Goal: Task Accomplishment & Management: Manage account settings

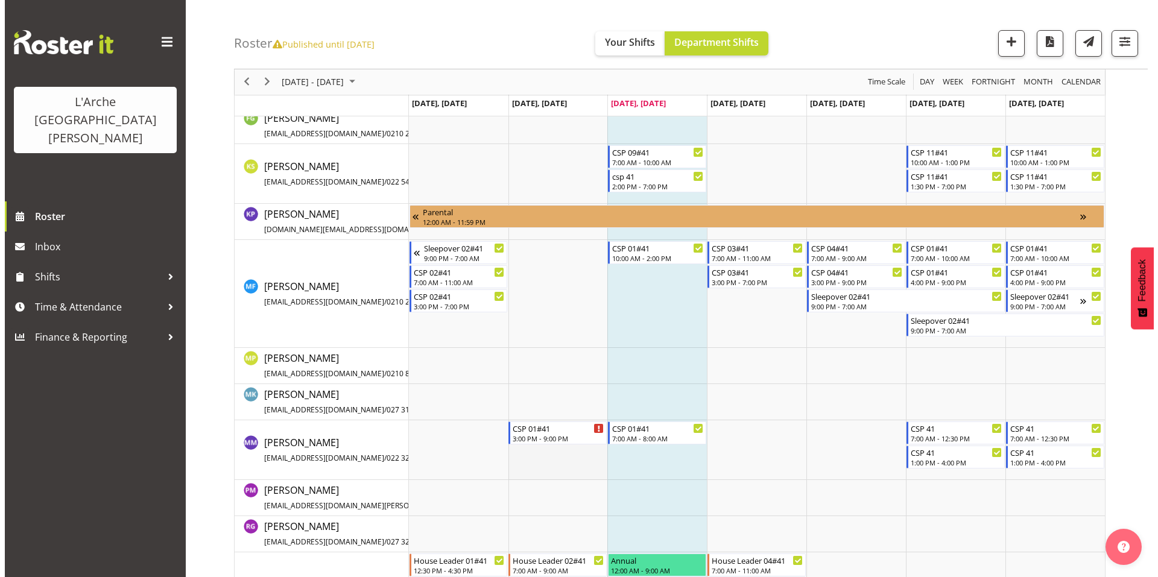
scroll to position [459, 0]
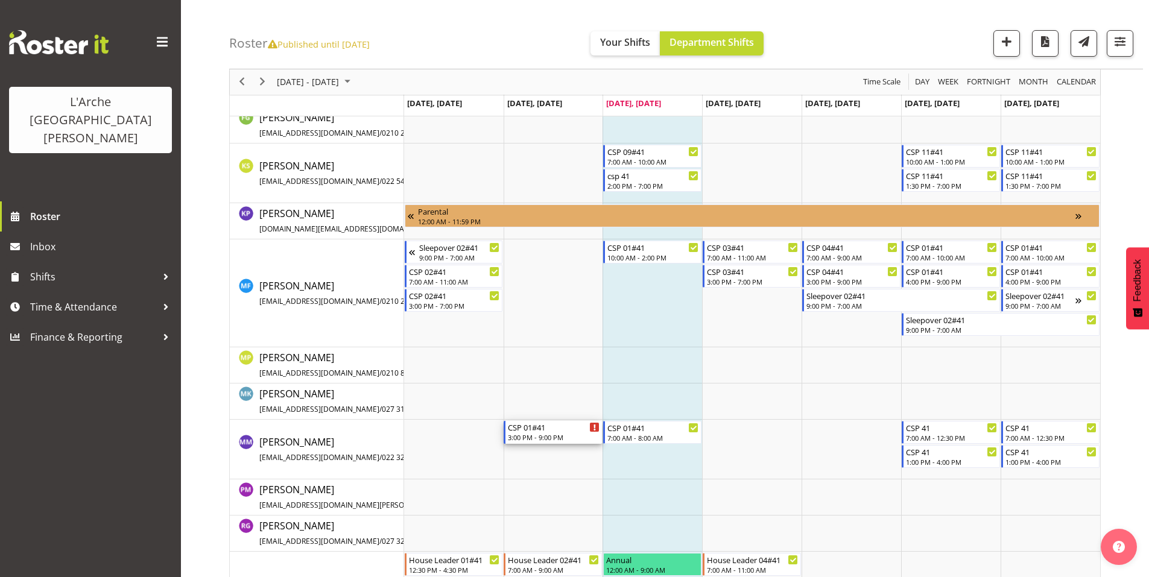
click at [531, 432] on div "3:00 PM - 9:00 PM" at bounding box center [554, 437] width 92 height 10
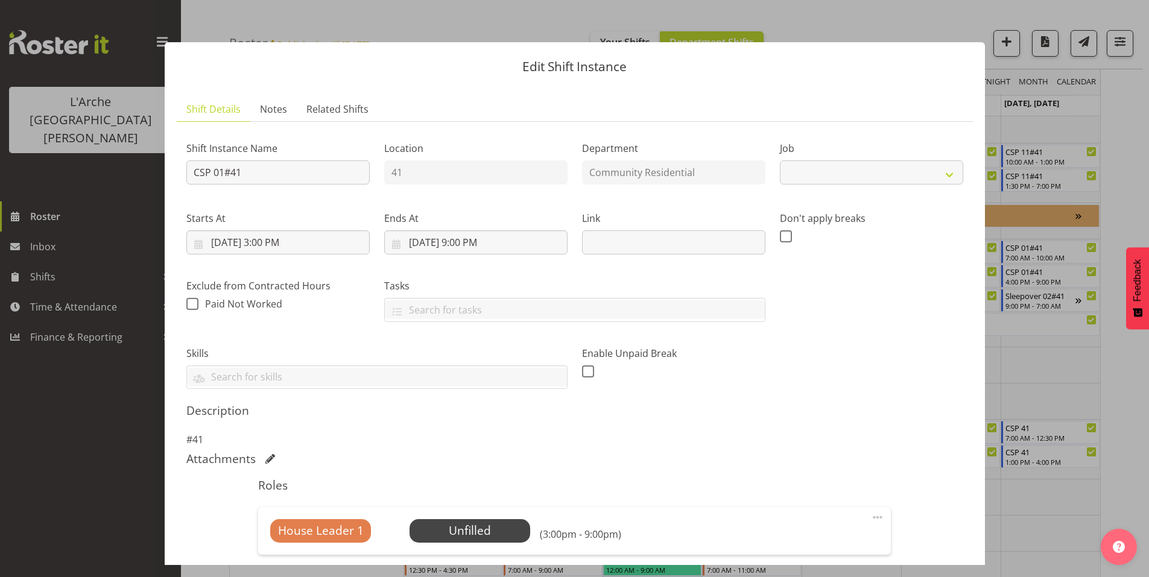
select select "2"
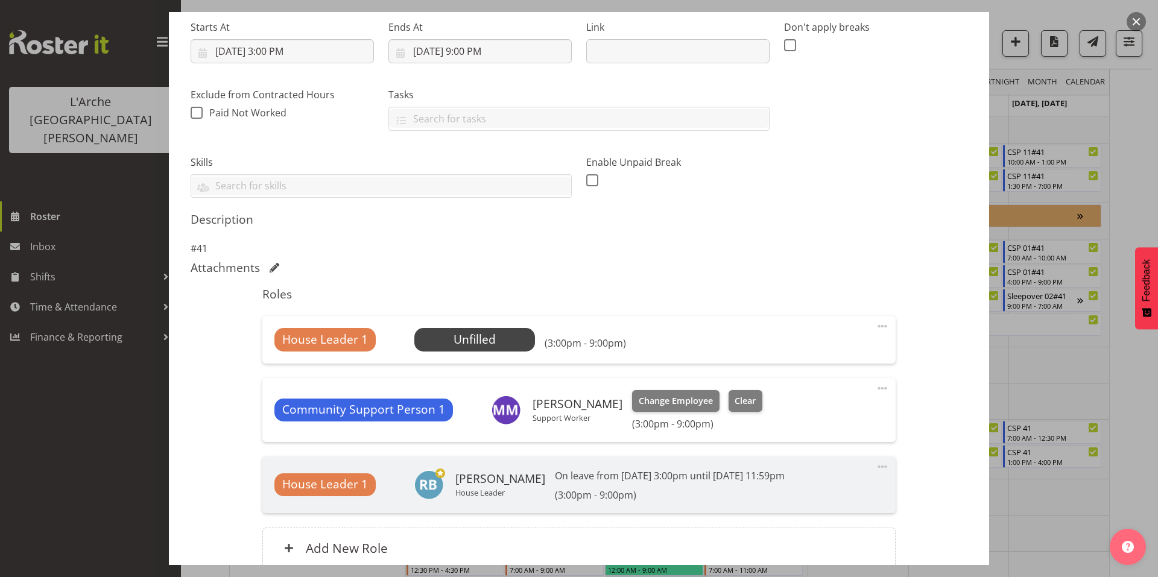
scroll to position [217, 0]
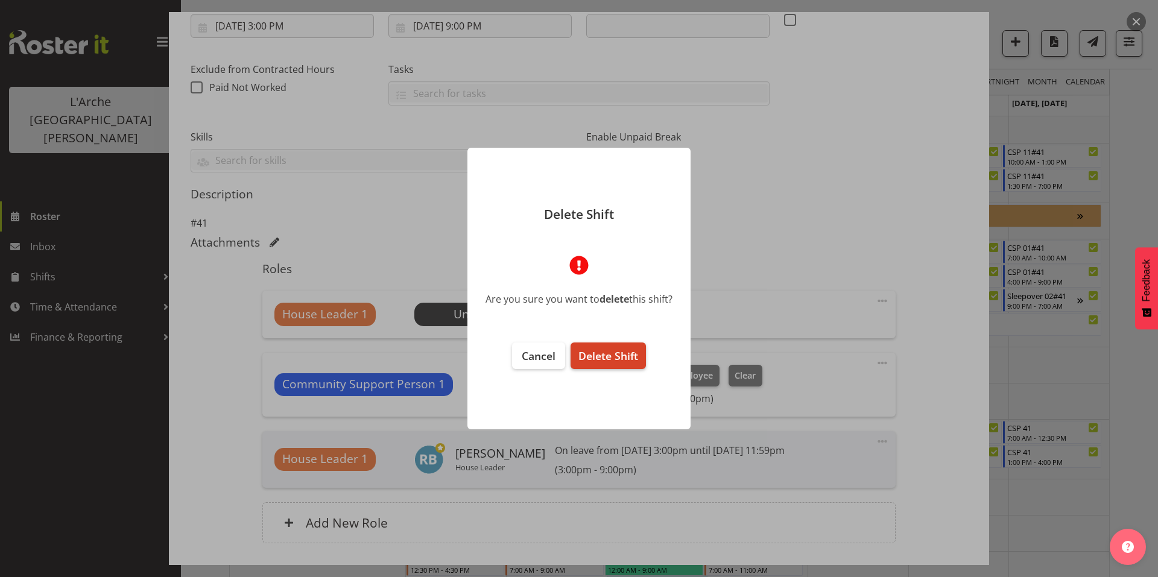
click at [602, 352] on span "Delete Shift" at bounding box center [608, 356] width 60 height 14
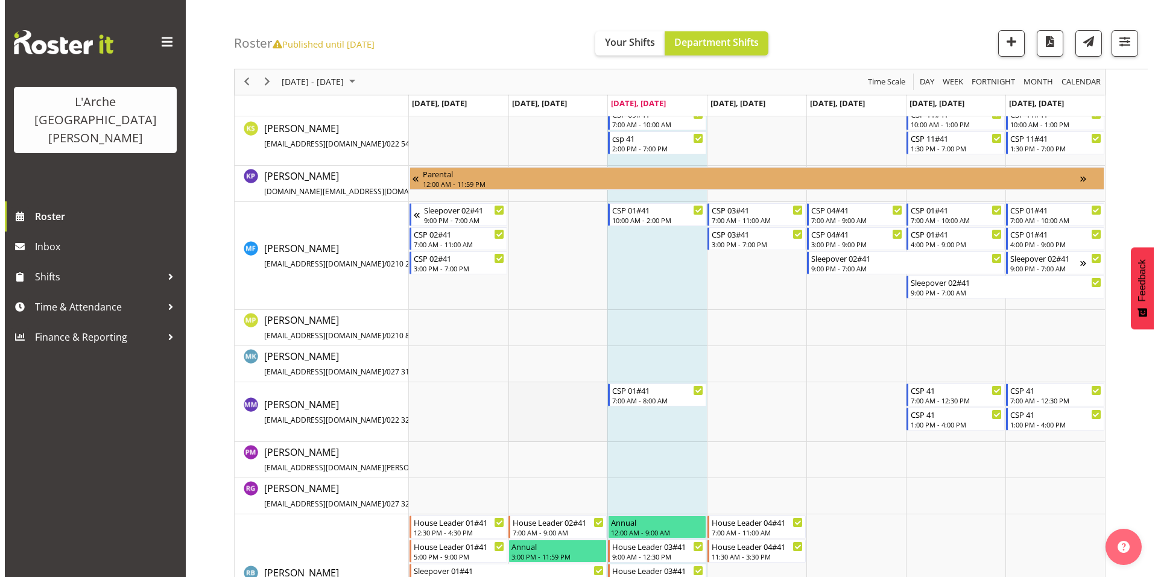
scroll to position [497, 0]
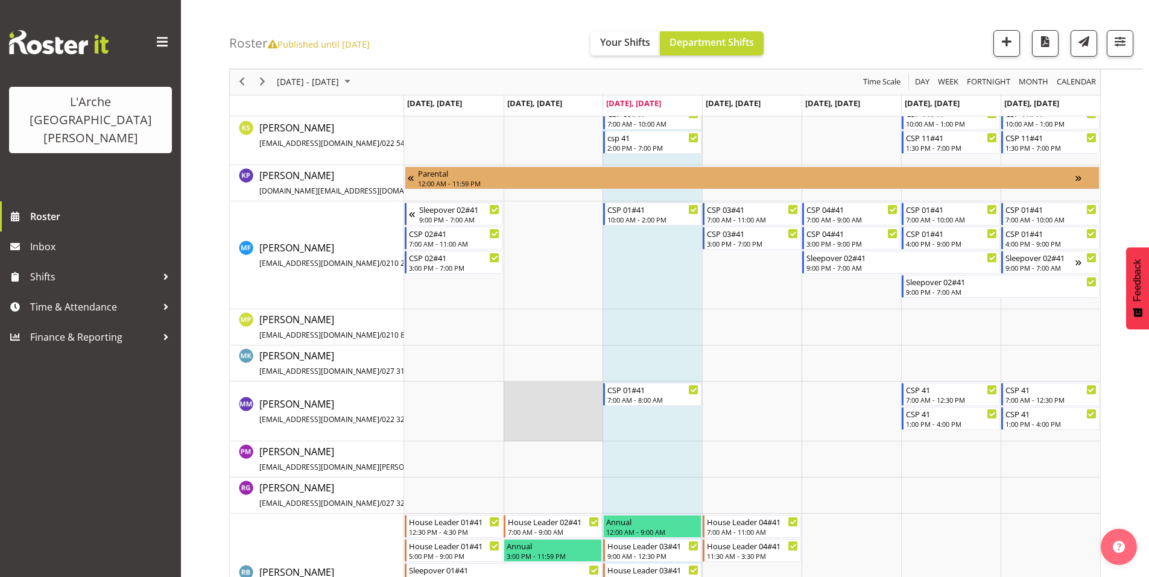
click at [548, 407] on td "Timeline Week of October 8, 2025" at bounding box center [554, 412] width 100 height 60
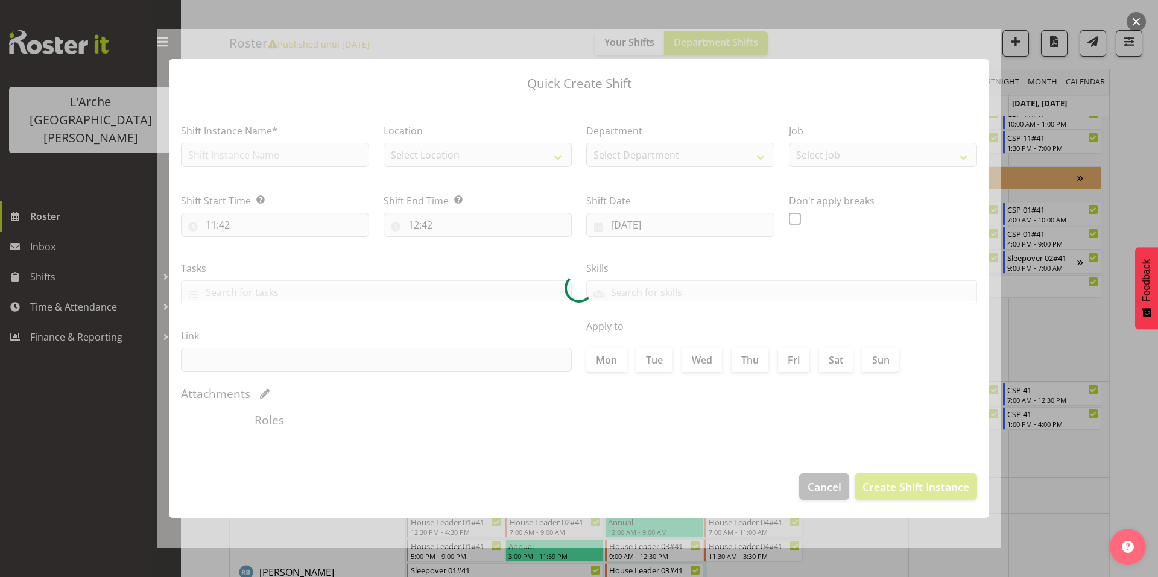
type input "[DATE]"
checkbox input "true"
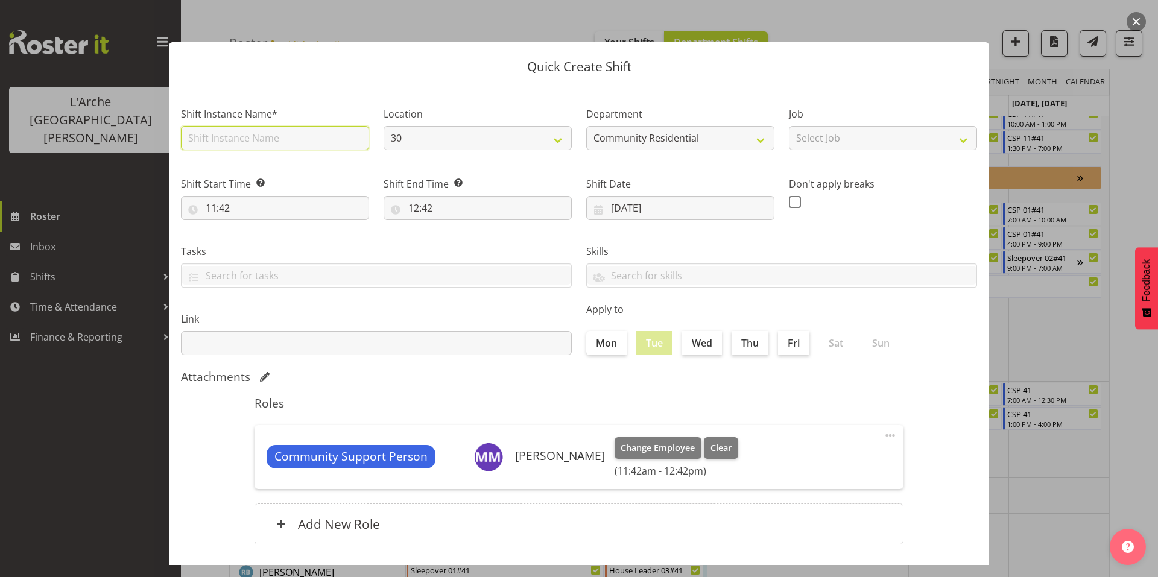
click at [260, 127] on input "text" at bounding box center [275, 138] width 188 height 24
type input "CSP 01#41"
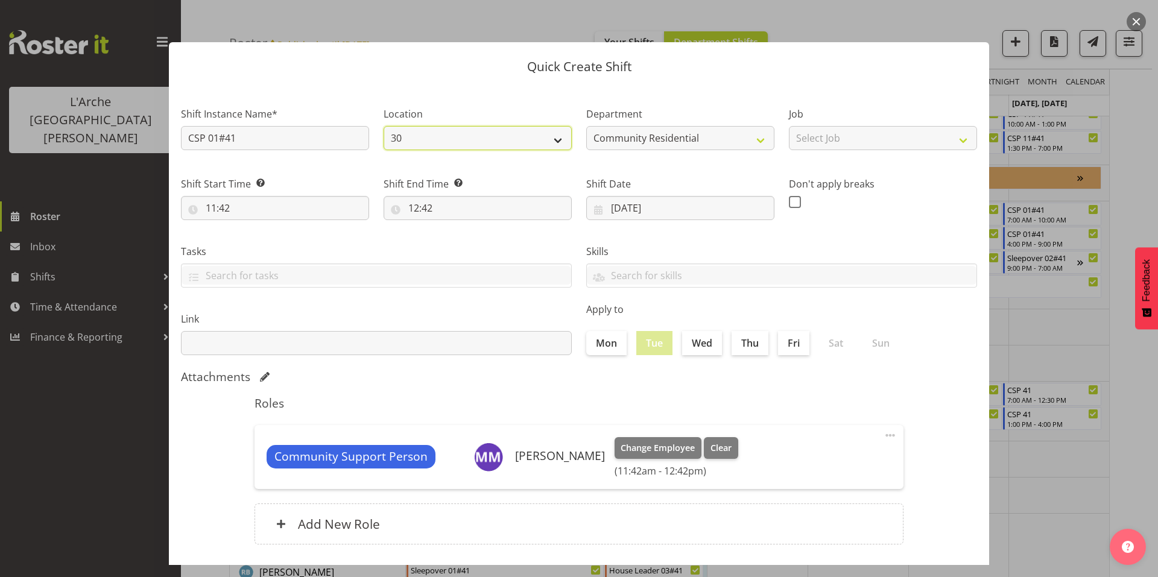
click at [414, 137] on select "30 65a 41" at bounding box center [478, 138] width 188 height 24
select select "15"
click at [384, 126] on select "30 65a 41" at bounding box center [478, 138] width 188 height 24
click at [832, 128] on select "Select Job Accounts Admin Art Coordinator Community Leader Community Support Pe…" at bounding box center [883, 138] width 188 height 24
select select "2"
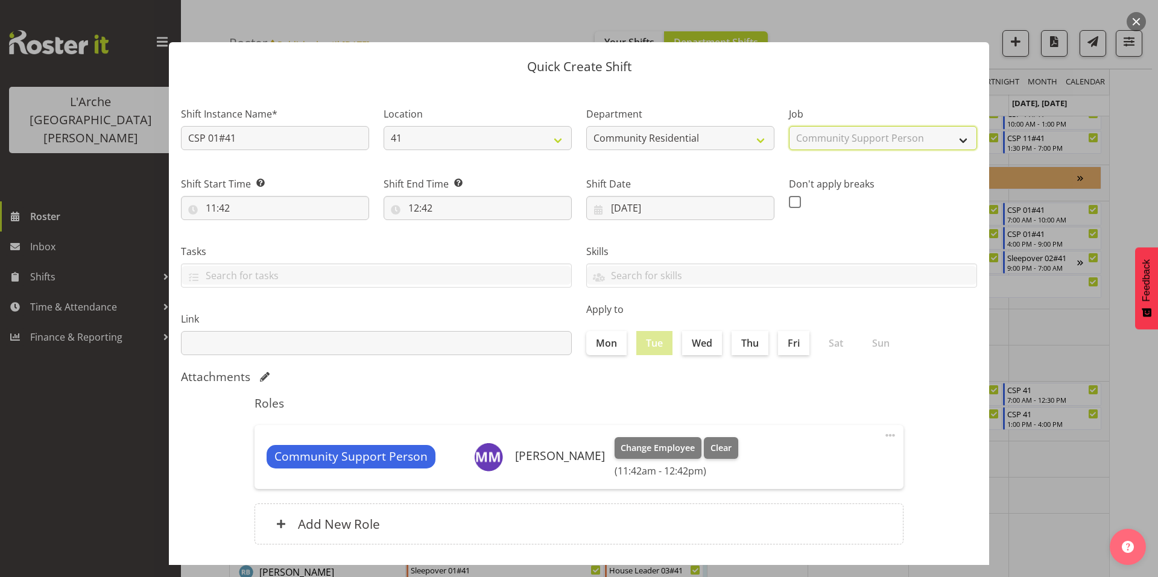
click at [789, 126] on select "Select Job Accounts Admin Art Coordinator Community Leader Community Support Pe…" at bounding box center [883, 138] width 188 height 24
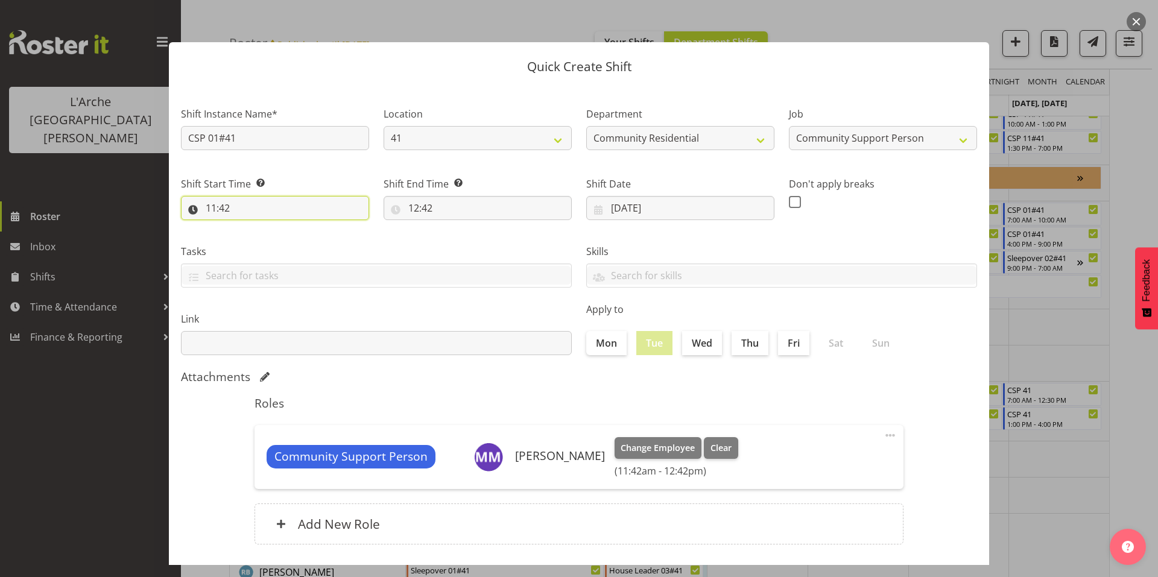
click at [288, 196] on input "11:42" at bounding box center [275, 208] width 188 height 24
click at [264, 227] on select "00 01 02 03 04 05 06 07 08 09 10 11 12 13 14 15 16 17 18 19 20 21 22 23" at bounding box center [263, 239] width 27 height 24
select select "15"
click at [252, 227] on select "00 01 02 03 04 05 06 07 08 09 10 11 12 13 14 15 16 17 18 19 20 21 22 23" at bounding box center [263, 239] width 27 height 24
type input "15:42"
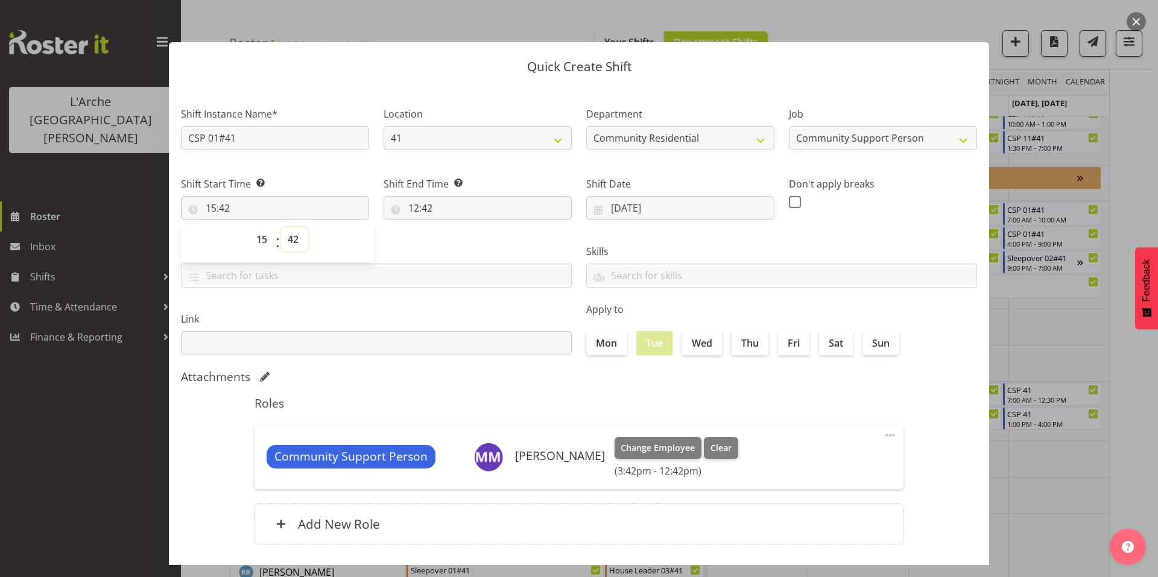
click at [290, 227] on select "00 01 02 03 04 05 06 07 08 09 10 11 12 13 14 15 16 17 18 19 20 21 22 23 24 25 2…" at bounding box center [294, 239] width 27 height 24
select select "0"
click at [281, 227] on select "00 01 02 03 04 05 06 07 08 09 10 11 12 13 14 15 16 17 18 19 20 21 22 23 24 25 2…" at bounding box center [294, 239] width 27 height 24
type input "15:00"
click at [411, 196] on input "12:42" at bounding box center [478, 208] width 188 height 24
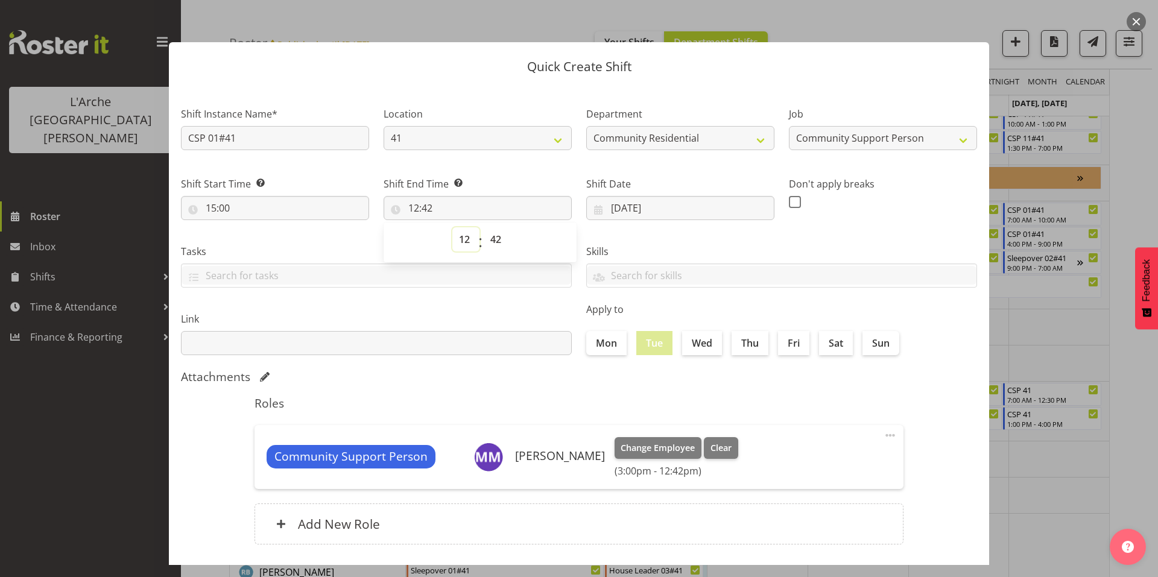
click at [460, 227] on select "00 01 02 03 04 05 06 07 08 09 10 11 12 13 14 15 16 17 18 19 20 21 22 23" at bounding box center [465, 239] width 27 height 24
select select "21"
click at [452, 227] on select "00 01 02 03 04 05 06 07 08 09 10 11 12 13 14 15 16 17 18 19 20 21 22 23" at bounding box center [465, 239] width 27 height 24
type input "21:42"
click at [491, 229] on select "00 01 02 03 04 05 06 07 08 09 10 11 12 13 14 15 16 17 18 19 20 21 22 23 24 25 2…" at bounding box center [497, 239] width 27 height 24
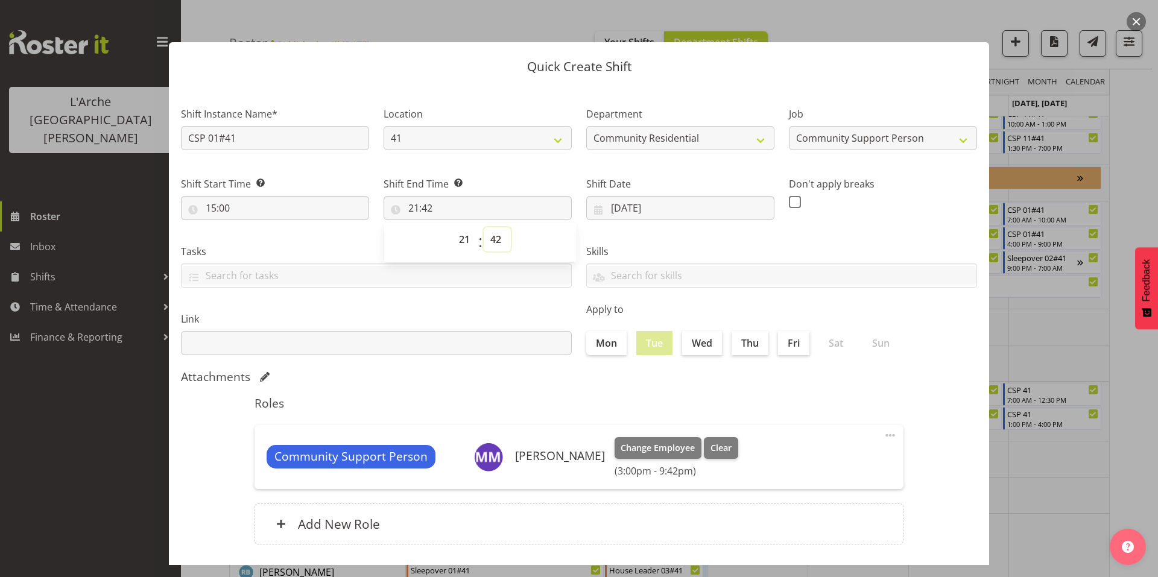
select select "0"
click at [484, 227] on select "00 01 02 03 04 05 06 07 08 09 10 11 12 13 14 15 16 17 18 19 20 21 22 23 24 25 2…" at bounding box center [497, 239] width 27 height 24
type input "21:00"
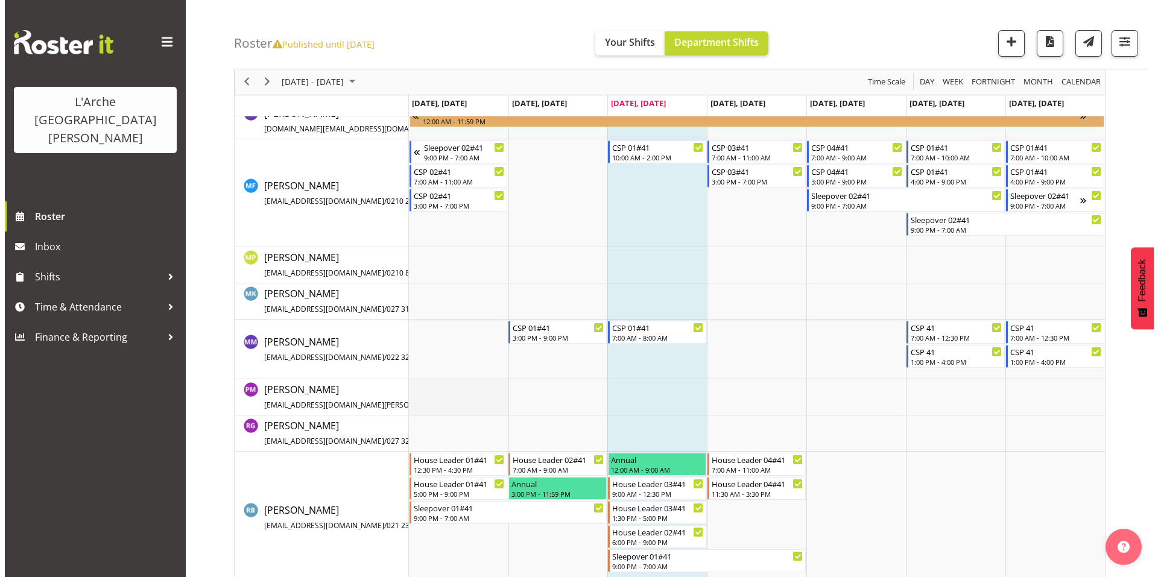
scroll to position [560, 0]
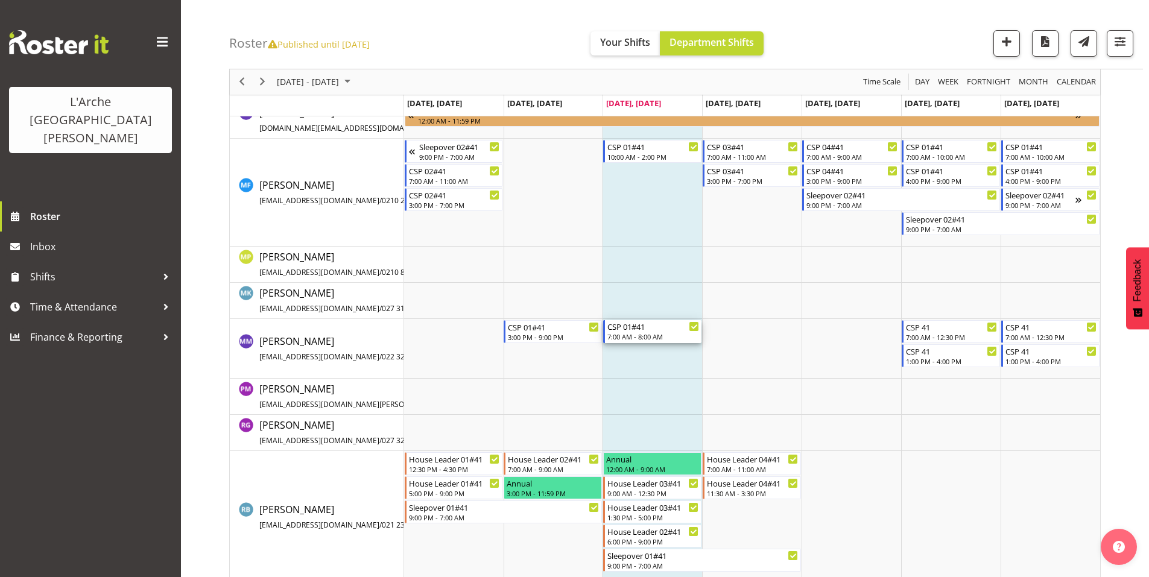
click at [649, 324] on div "CSP 01#41" at bounding box center [653, 326] width 92 height 12
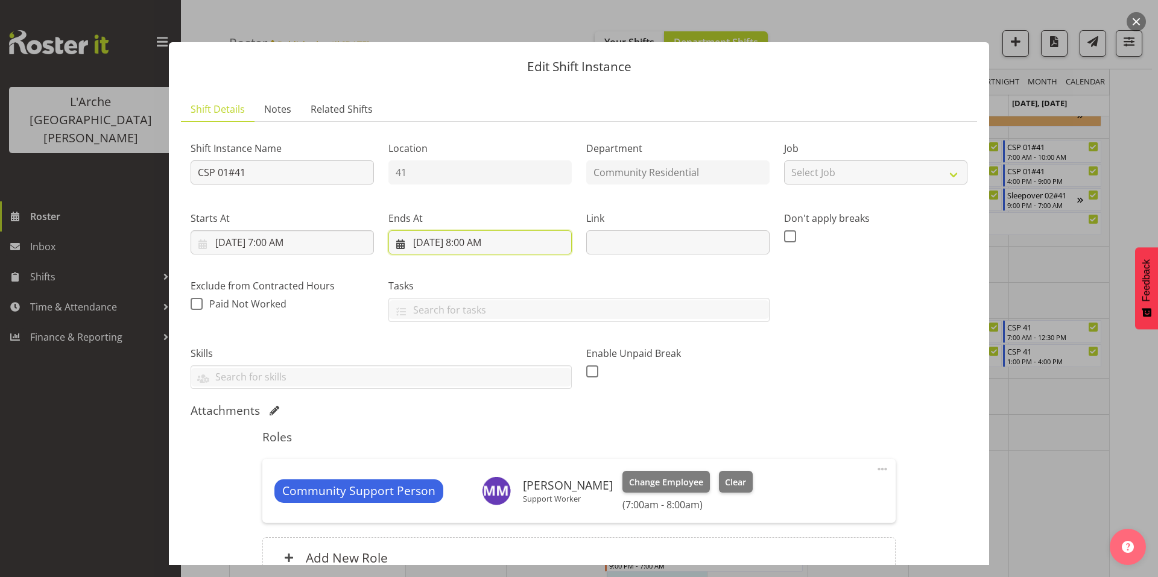
click at [442, 230] on input "[DATE] 8:00 AM" at bounding box center [479, 242] width 183 height 24
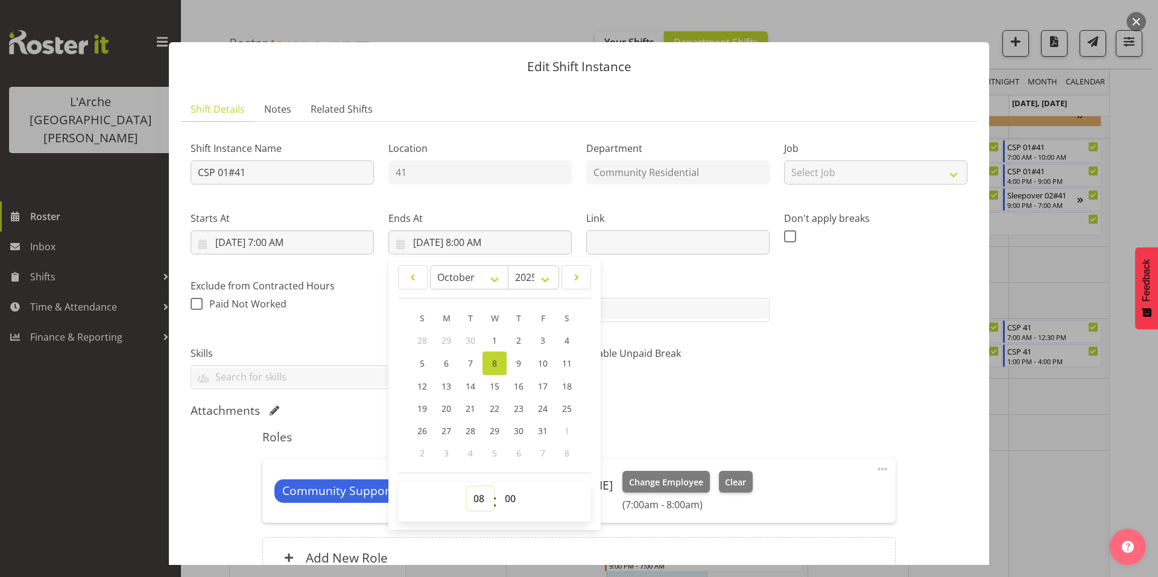
click at [480, 487] on select "00 01 02 03 04 05 06 07 08 09 10 11 12 13 14 15 16 17 18 19 20 21 22 23" at bounding box center [480, 499] width 27 height 24
select select "9"
click at [467, 487] on select "00 01 02 03 04 05 06 07 08 09 10 11 12 13 14 15 16 17 18 19 20 21 22 23" at bounding box center [480, 499] width 27 height 24
type input "[DATE] 9:00 AM"
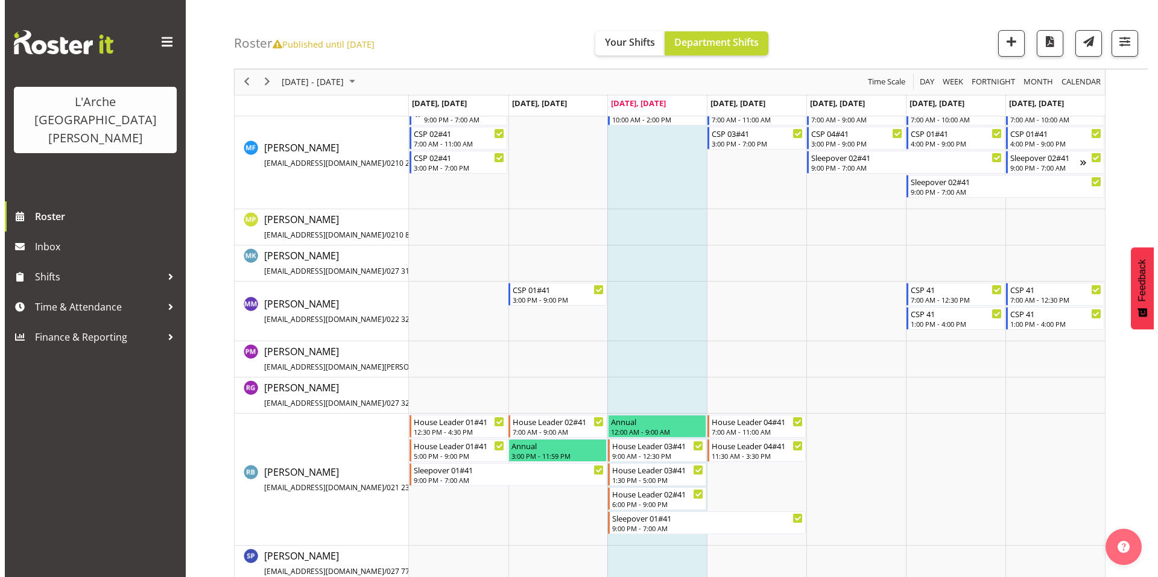
scroll to position [594, 0]
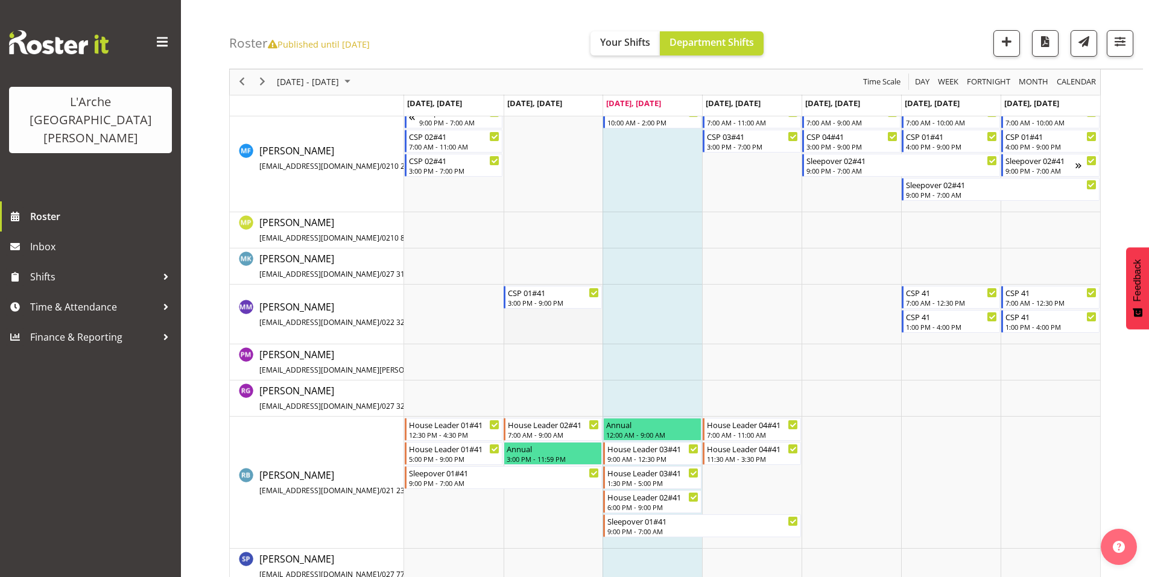
click at [549, 319] on td "Timeline Week of October 8, 2025" at bounding box center [554, 315] width 100 height 60
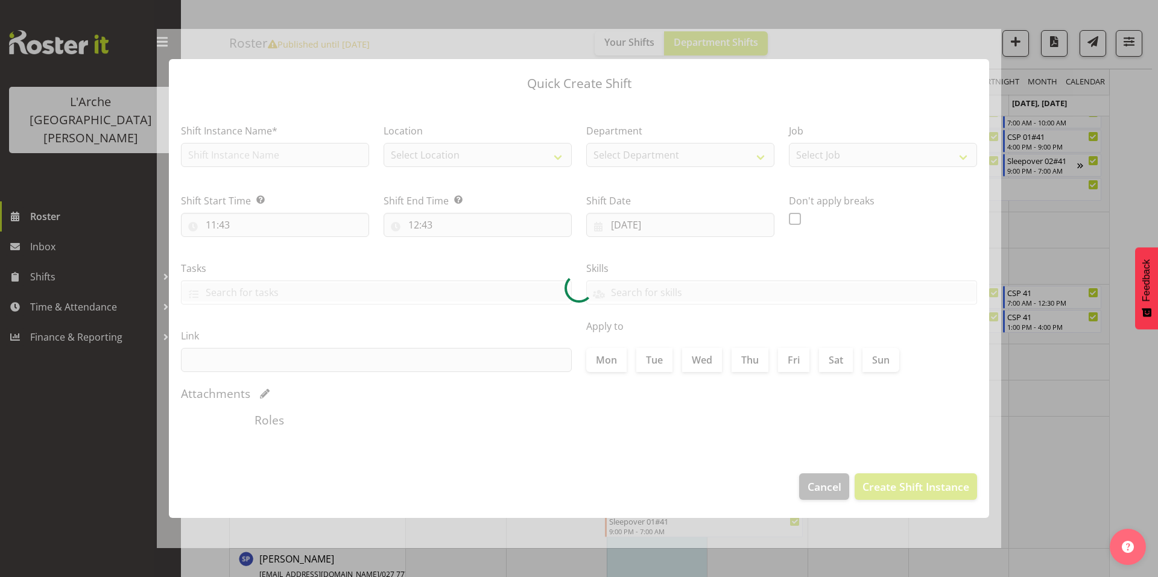
type input "[DATE]"
checkbox input "true"
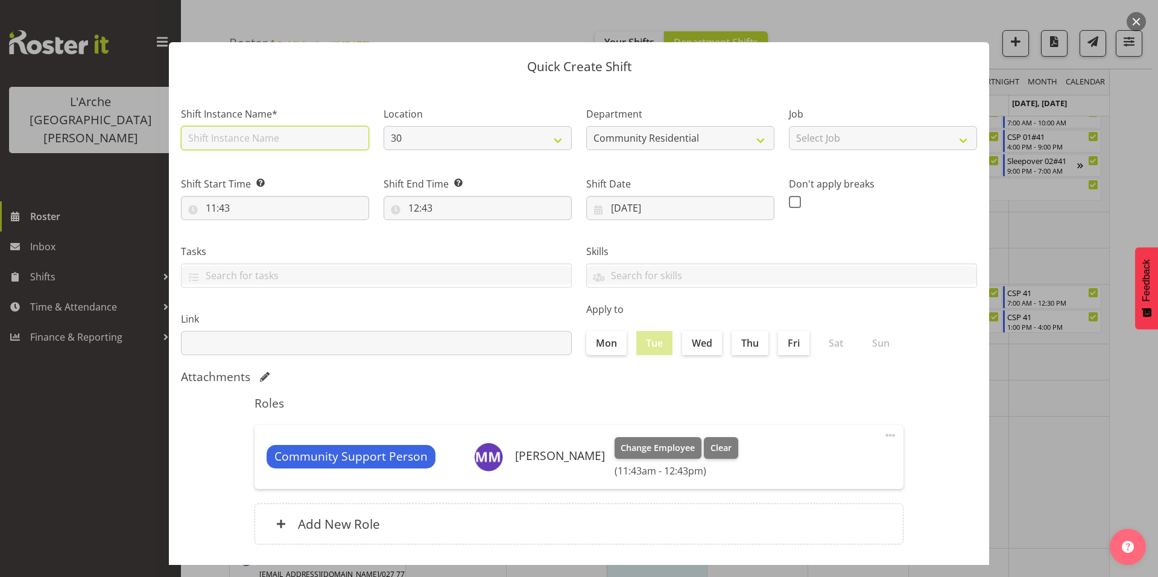
click at [258, 136] on input "text" at bounding box center [275, 138] width 188 height 24
type input "CSP 01#41"
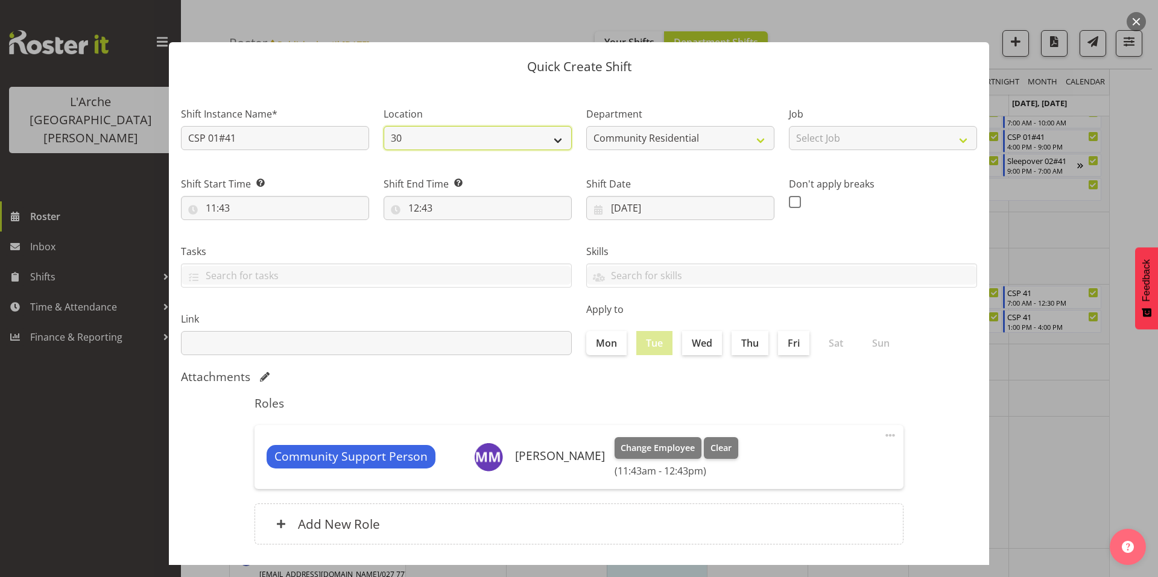
click at [406, 134] on select "30 65a 41" at bounding box center [478, 138] width 188 height 24
select select "15"
click at [384, 126] on select "30 65a 41" at bounding box center [478, 138] width 188 height 24
click at [810, 131] on select "Select Job Accounts Admin Art Coordinator Community Leader Community Support Pe…" at bounding box center [883, 138] width 188 height 24
select select "2"
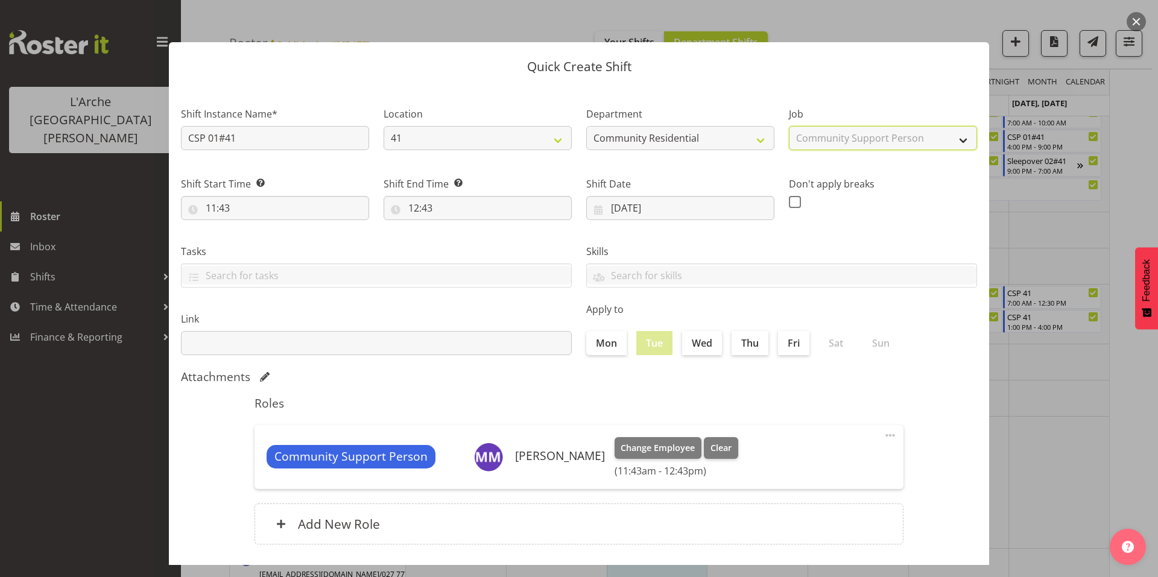
click at [789, 126] on select "Select Job Accounts Admin Art Coordinator Community Leader Community Support Pe…" at bounding box center [883, 138] width 188 height 24
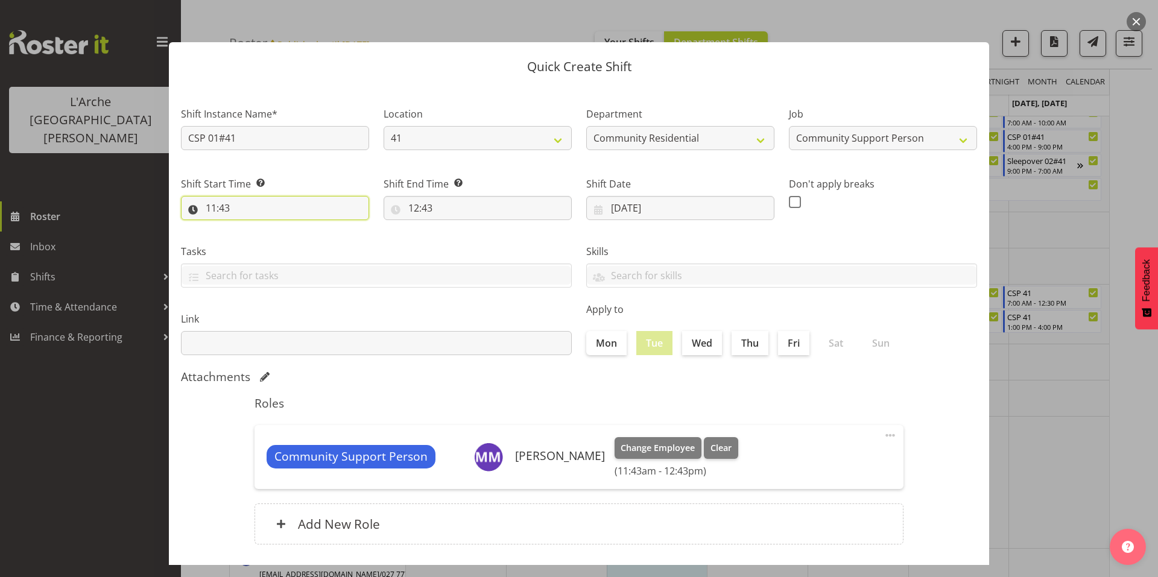
click at [252, 196] on input "11:43" at bounding box center [275, 208] width 188 height 24
click at [267, 227] on select "00 01 02 03 04 05 06 07 08 09 10 11 12 13 14 15 16 17 18 19 20 21 22 23" at bounding box center [263, 239] width 27 height 24
select select "21"
click at [252, 227] on select "00 01 02 03 04 05 06 07 08 09 10 11 12 13 14 15 16 17 18 19 20 21 22 23" at bounding box center [263, 239] width 27 height 24
type input "21:43"
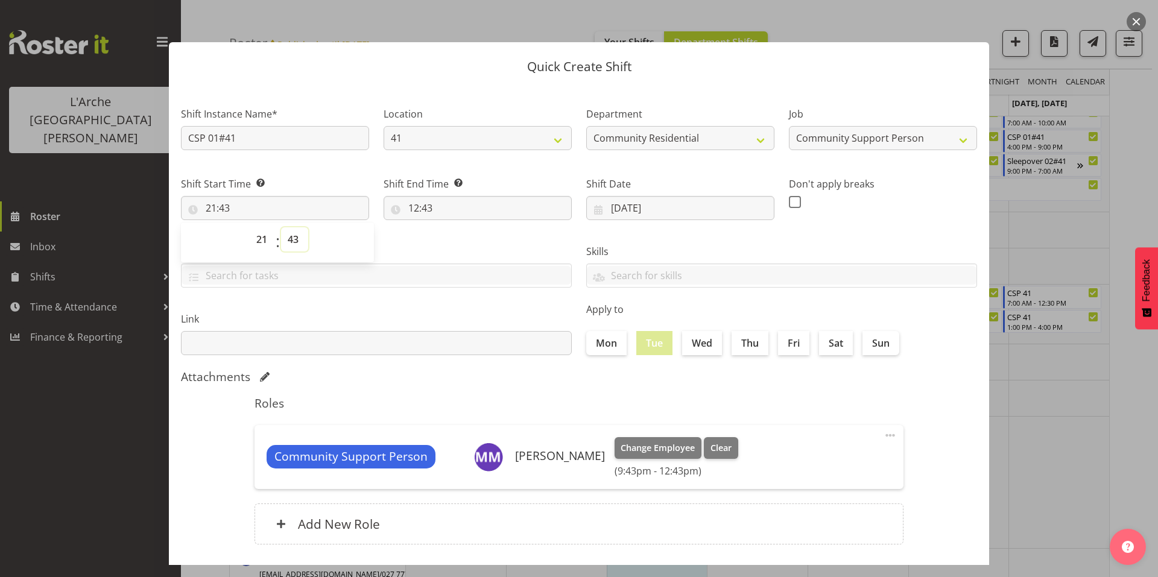
click at [294, 227] on select "00 01 02 03 04 05 06 07 08 09 10 11 12 13 14 15 16 17 18 19 20 21 22 23 24 25 2…" at bounding box center [294, 239] width 27 height 24
select select "0"
click at [281, 227] on select "00 01 02 03 04 05 06 07 08 09 10 11 12 13 14 15 16 17 18 19 20 21 22 23 24 25 2…" at bounding box center [294, 239] width 27 height 24
type input "21:00"
click at [413, 196] on input "12:43" at bounding box center [478, 208] width 188 height 24
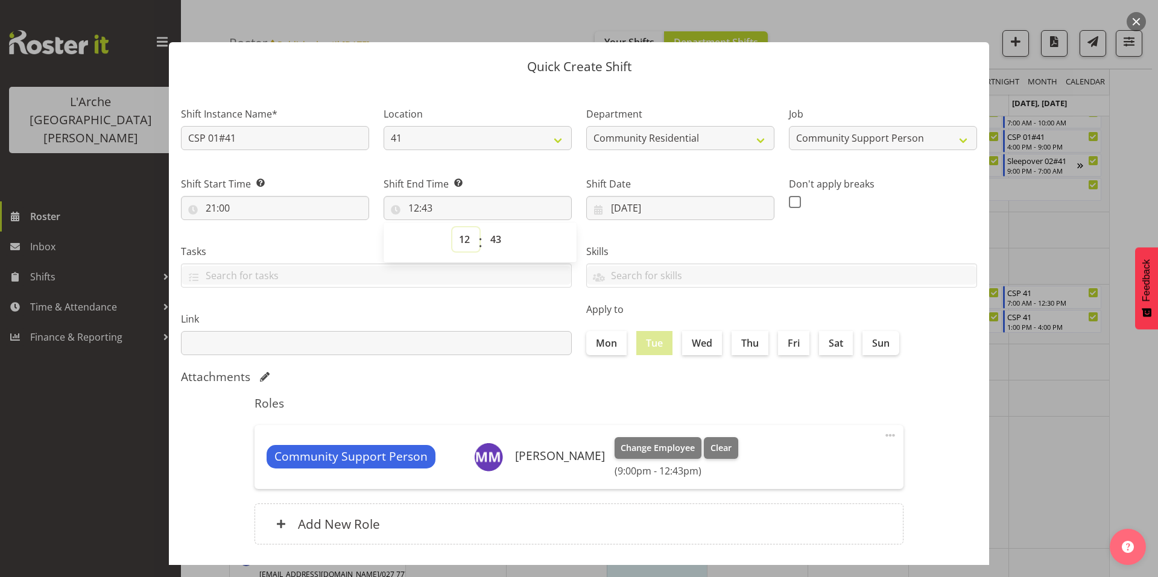
click at [463, 227] on select "00 01 02 03 04 05 06 07 08 09 10 11 12 13 14 15 16 17 18 19 20 21 22 23" at bounding box center [465, 239] width 27 height 24
select select "7"
click at [452, 227] on select "00 01 02 03 04 05 06 07 08 09 10 11 12 13 14 15 16 17 18 19 20 21 22 23" at bounding box center [465, 239] width 27 height 24
type input "07:43"
click at [493, 227] on select "00 01 02 03 04 05 06 07 08 09 10 11 12 13 14 15 16 17 18 19 20 21 22 23 24 25 2…" at bounding box center [497, 239] width 27 height 24
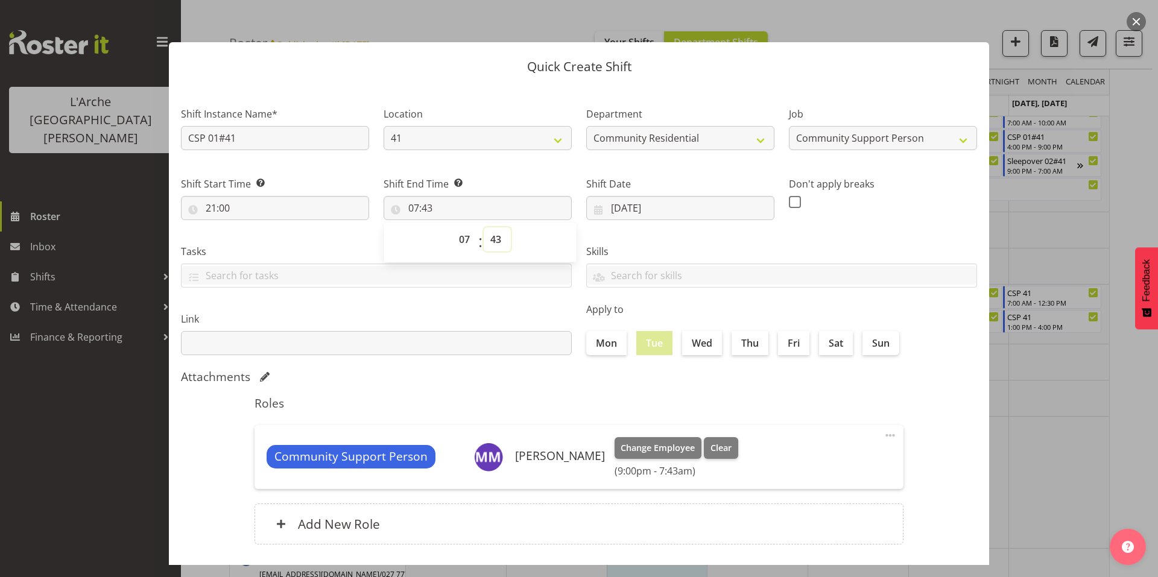
select select "0"
click at [484, 227] on select "00 01 02 03 04 05 06 07 08 09 10 11 12 13 14 15 16 17 18 19 20 21 22 23 24 25 2…" at bounding box center [497, 239] width 27 height 24
type input "07:00"
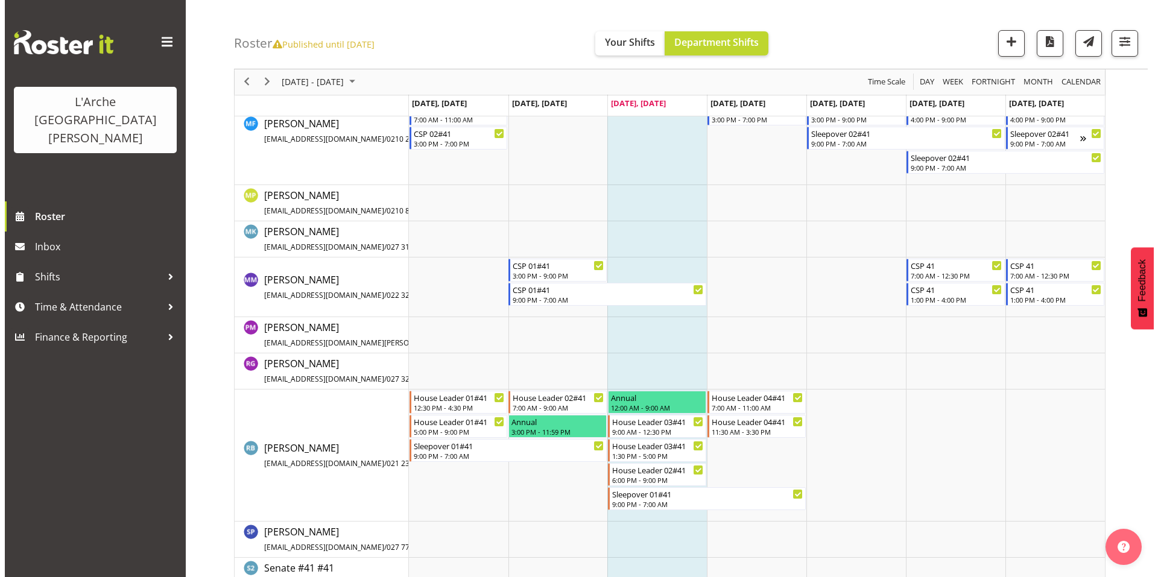
scroll to position [642, 0]
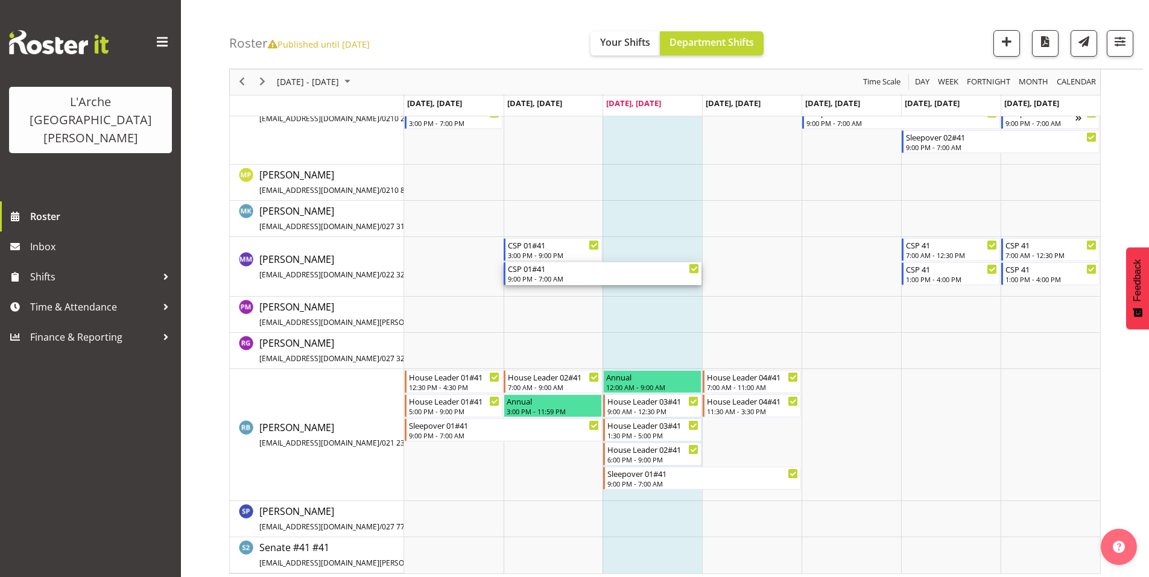
click at [550, 274] on div "9:00 PM - 7:00 AM" at bounding box center [603, 279] width 191 height 10
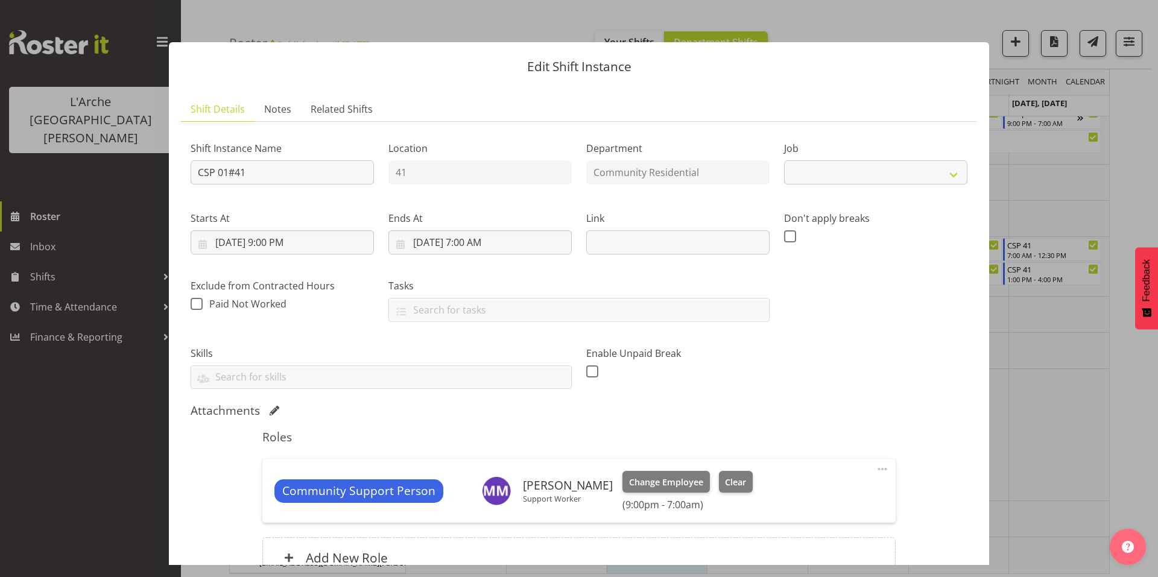
select select "2"
click at [247, 169] on input "CSP 01#41" at bounding box center [282, 172] width 183 height 24
click at [222, 163] on input "CSP 01#41" at bounding box center [282, 172] width 183 height 24
click at [226, 162] on input "Slee#41" at bounding box center [282, 172] width 183 height 24
type input "S"
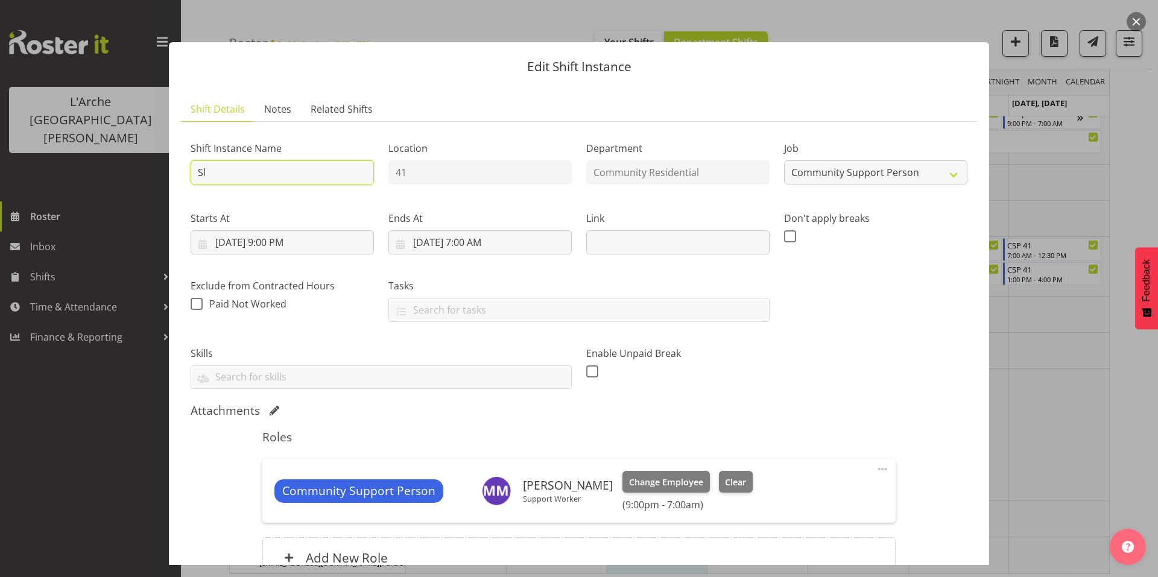
type input "Sleepover 01#41"
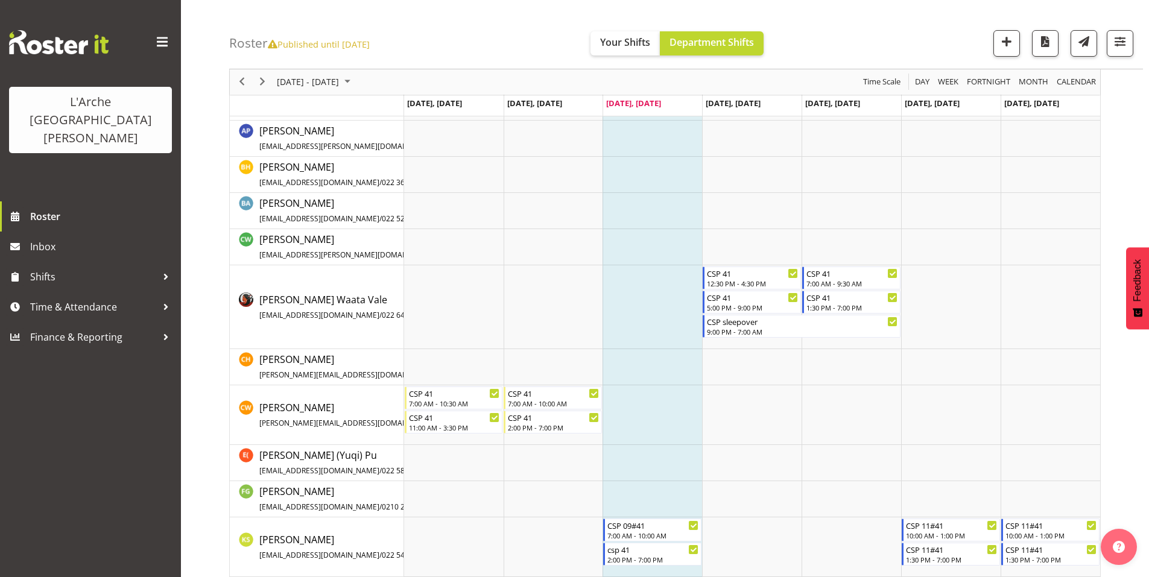
scroll to position [0, 0]
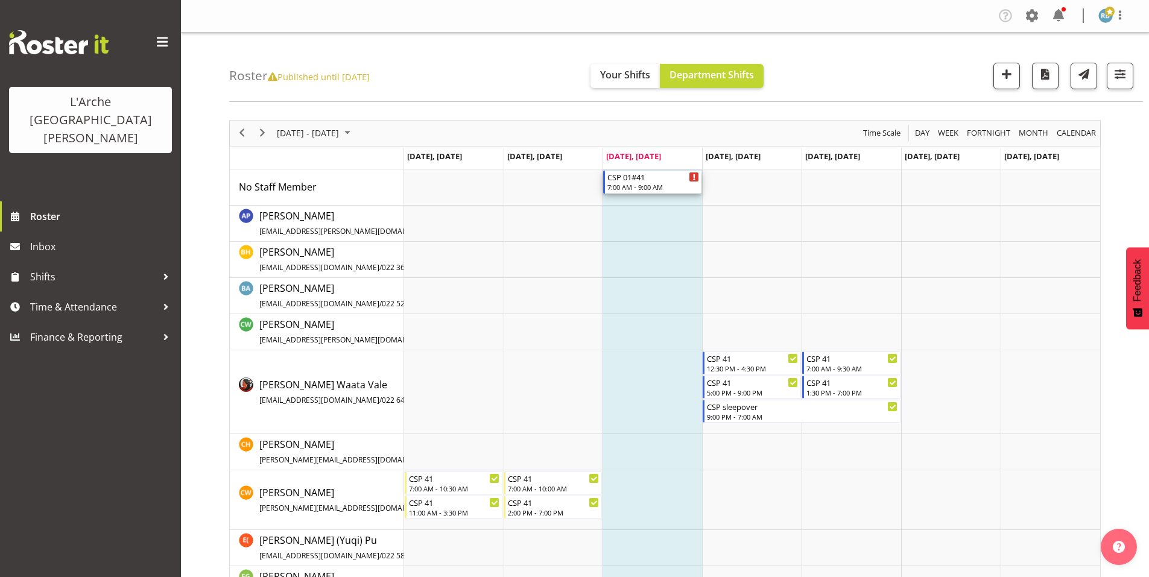
click at [650, 182] on div "7:00 AM - 9:00 AM" at bounding box center [653, 187] width 92 height 10
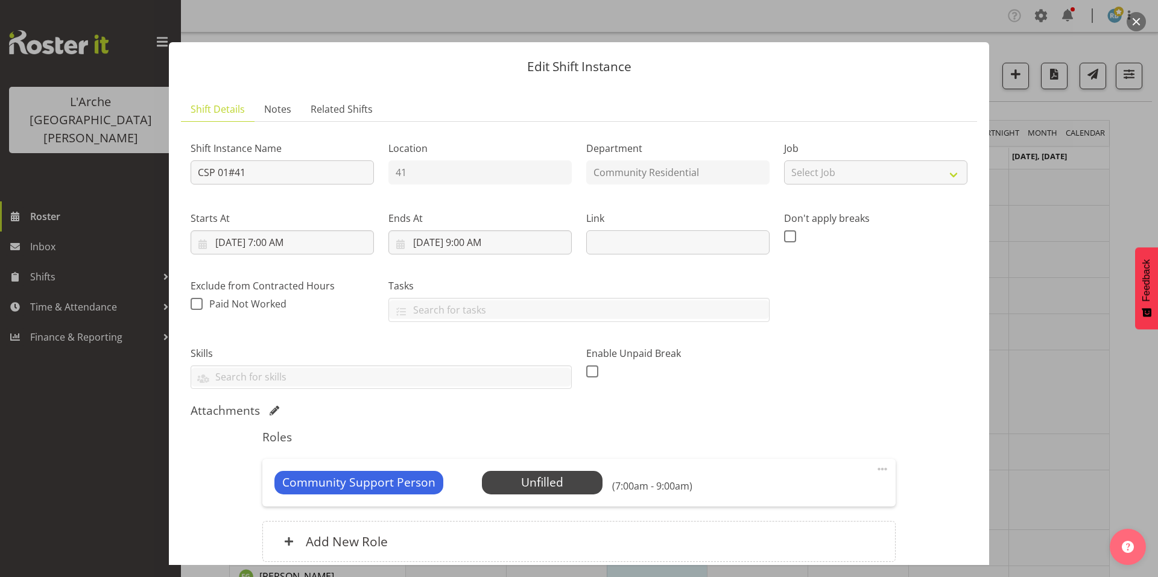
click at [875, 462] on span at bounding box center [882, 469] width 14 height 14
click at [808, 528] on link "Delete" at bounding box center [832, 539] width 116 height 22
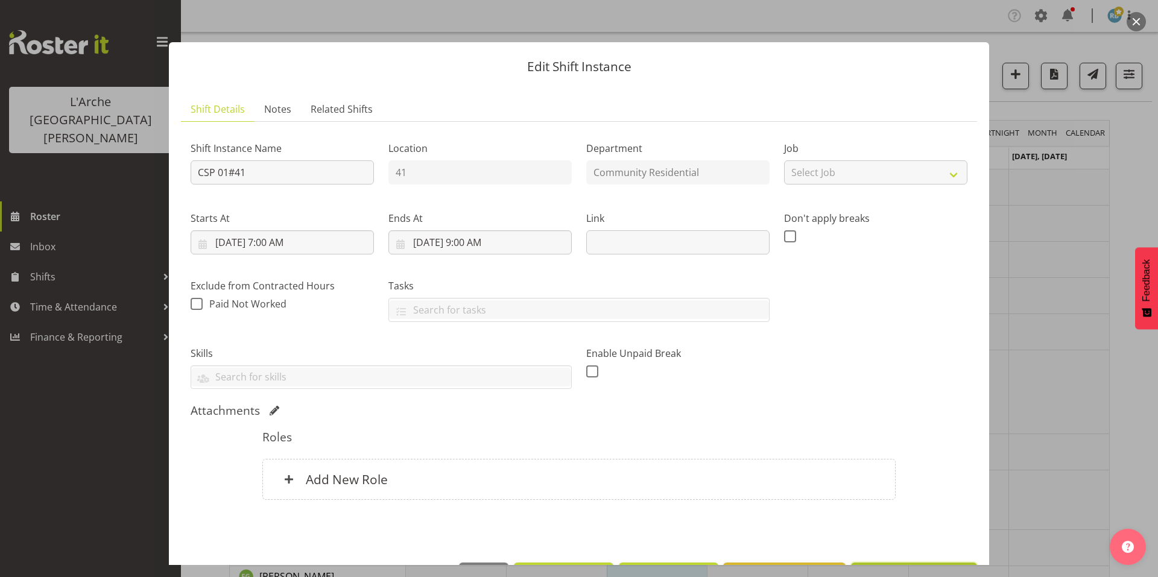
click at [878, 568] on span "Update Shift Instance" at bounding box center [914, 576] width 110 height 16
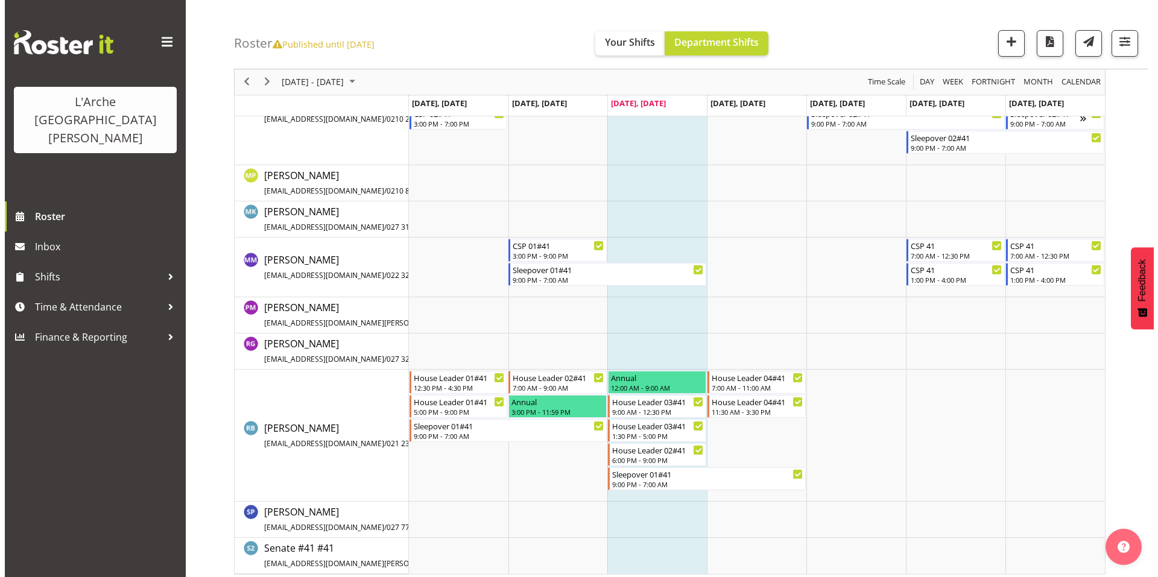
scroll to position [642, 0]
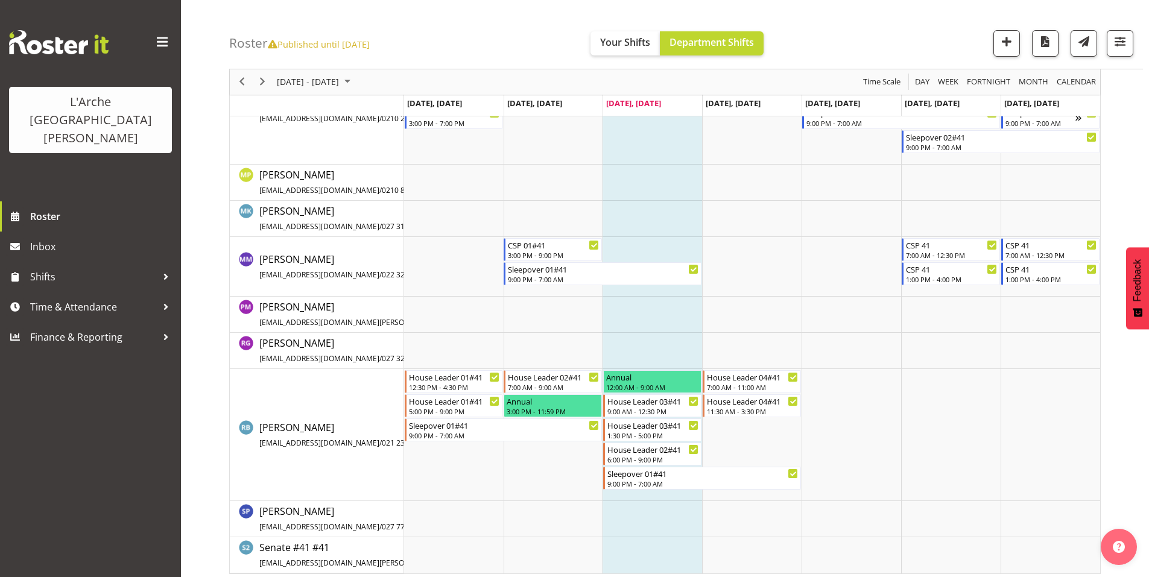
click at [641, 242] on td "Timeline Week of October 8, 2025" at bounding box center [653, 267] width 100 height 60
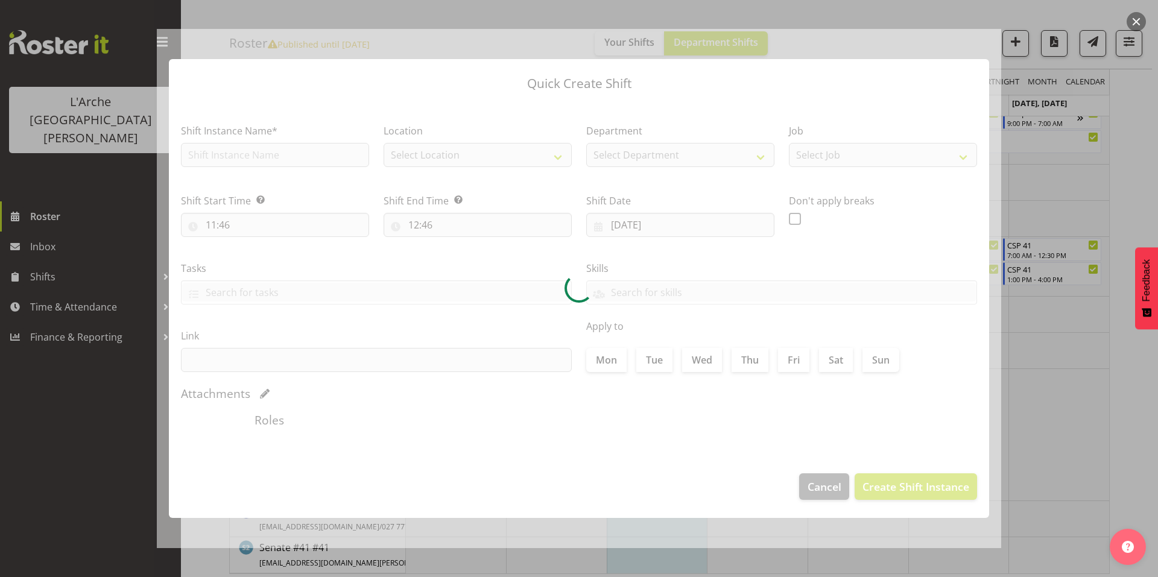
checkbox input "true"
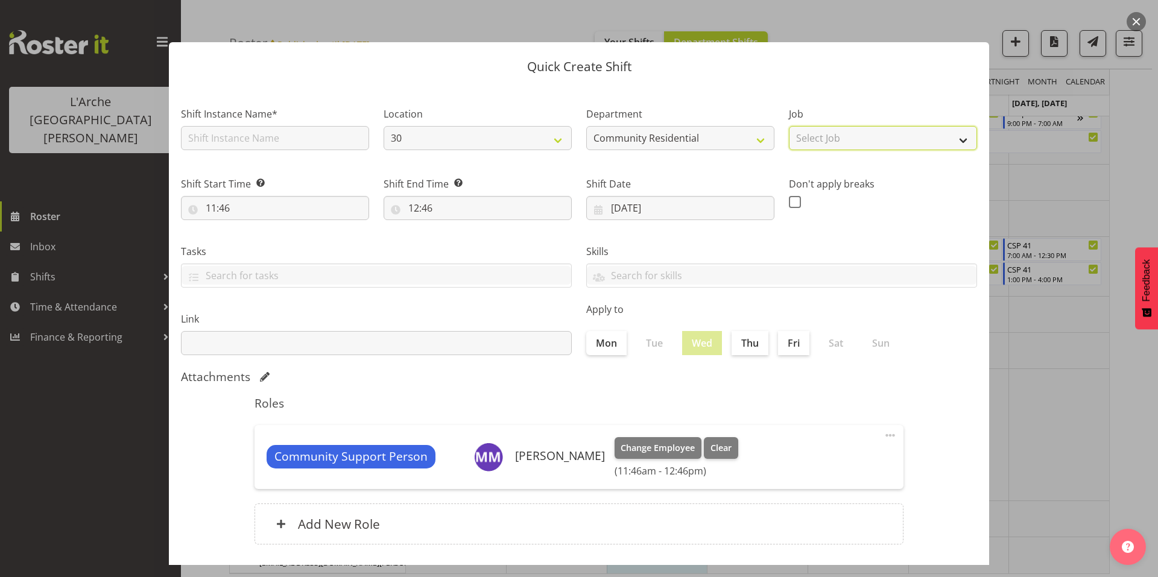
click at [824, 132] on select "Select Job Accounts Admin Art Coordinator Community Leader Community Support Pe…" at bounding box center [883, 138] width 188 height 24
select select "2"
click at [789, 126] on select "Select Job Accounts Admin Art Coordinator Community Leader Community Support Pe…" at bounding box center [883, 138] width 188 height 24
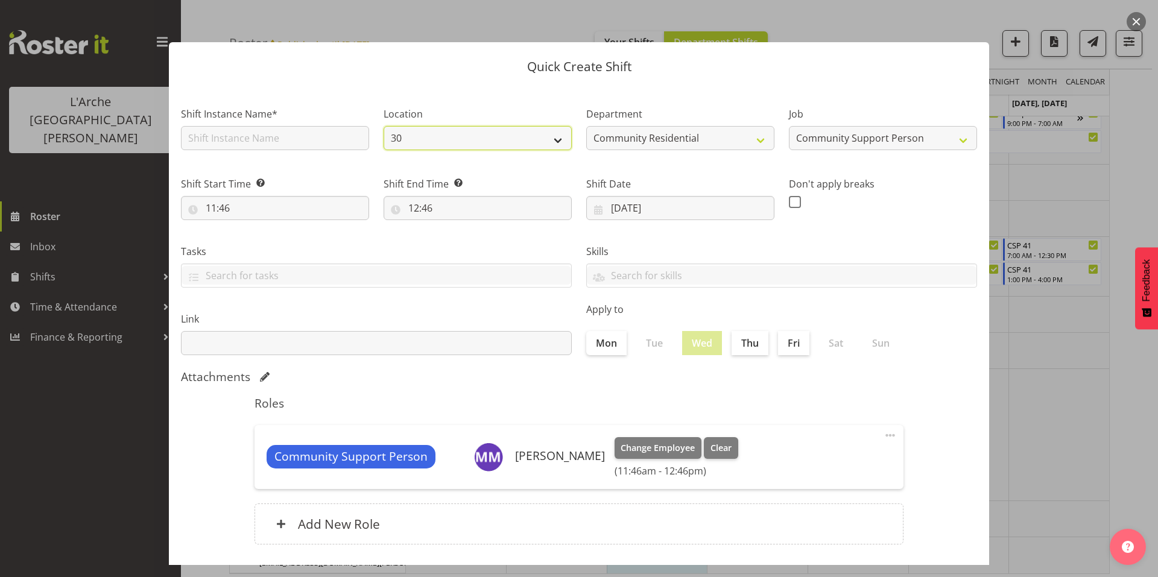
click at [429, 128] on select "30 65a 41" at bounding box center [478, 138] width 188 height 24
select select "15"
click at [384, 126] on select "30 65a 41" at bounding box center [478, 138] width 188 height 24
click at [271, 135] on input "text" at bounding box center [275, 138] width 188 height 24
type input "CSP 01#41"
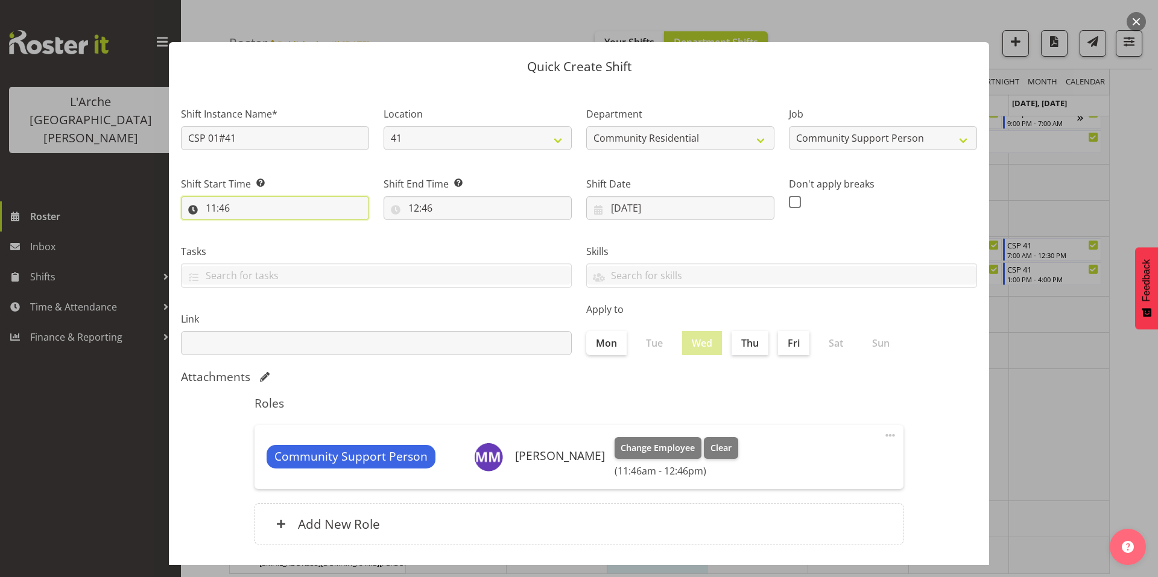
click at [228, 196] on input "11:46" at bounding box center [275, 208] width 188 height 24
click at [262, 227] on select "00 01 02 03 04 05 06 07 08 09 10 11 12 13 14 15 16 17 18 19 20 21 22 23" at bounding box center [263, 239] width 27 height 24
select select "7"
click at [252, 227] on select "00 01 02 03 04 05 06 07 08 09 10 11 12 13 14 15 16 17 18 19 20 21 22 23" at bounding box center [263, 239] width 27 height 24
type input "07:46"
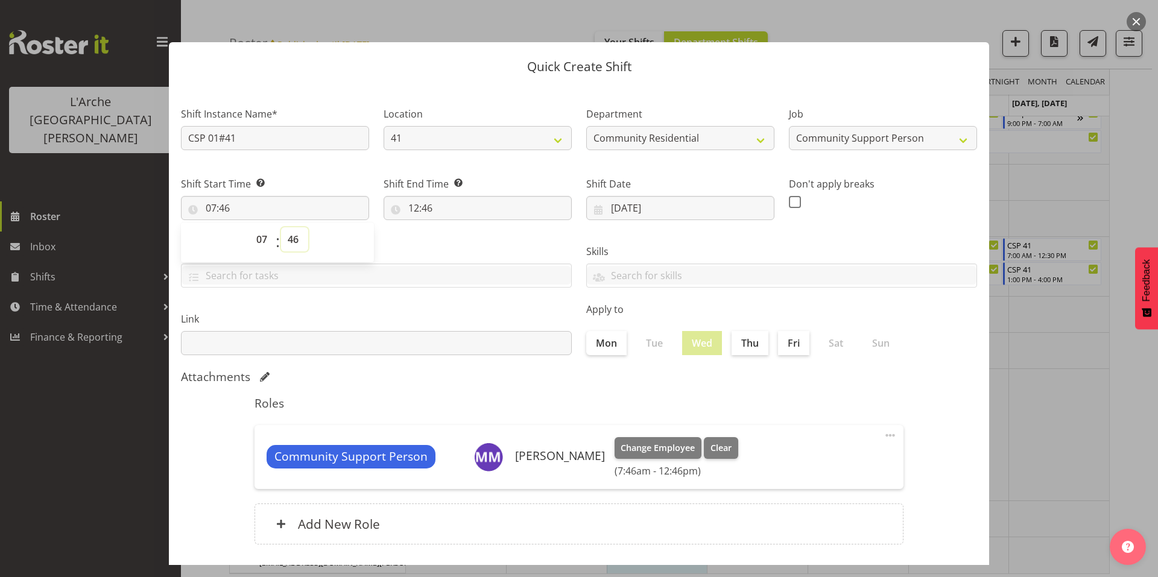
click at [293, 227] on select "00 01 02 03 04 05 06 07 08 09 10 11 12 13 14 15 16 17 18 19 20 21 22 23 24 25 2…" at bounding box center [294, 239] width 27 height 24
select select "0"
click at [281, 227] on select "00 01 02 03 04 05 06 07 08 09 10 11 12 13 14 15 16 17 18 19 20 21 22 23 24 25 2…" at bounding box center [294, 239] width 27 height 24
type input "07:00"
click at [419, 196] on input "12:46" at bounding box center [478, 208] width 188 height 24
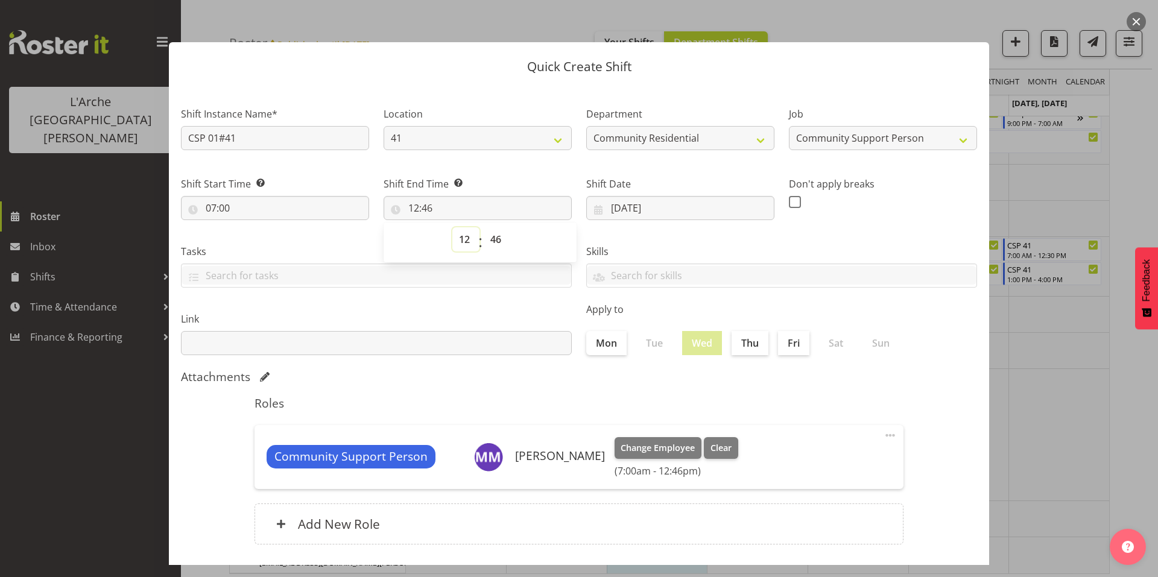
click at [462, 227] on select "00 01 02 03 04 05 06 07 08 09 10 11 12 13 14 15 16 17 18 19 20 21 22 23" at bounding box center [465, 239] width 27 height 24
select select "9"
click at [452, 227] on select "00 01 02 03 04 05 06 07 08 09 10 11 12 13 14 15 16 17 18 19 20 21 22 23" at bounding box center [465, 239] width 27 height 24
type input "09:46"
click at [488, 227] on select "00 01 02 03 04 05 06 07 08 09 10 11 12 13 14 15 16 17 18 19 20 21 22 23 24 25 2…" at bounding box center [497, 239] width 27 height 24
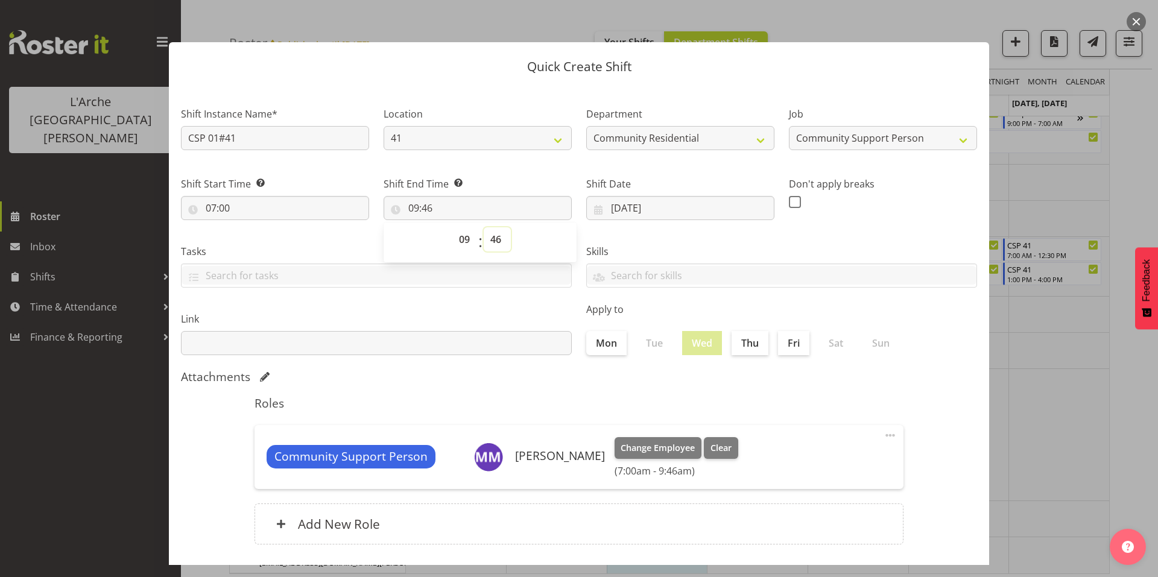
select select "0"
click at [484, 227] on select "00 01 02 03 04 05 06 07 08 09 10 11 12 13 14 15 16 17 18 19 20 21 22 23 24 25 2…" at bounding box center [497, 239] width 27 height 24
type input "09:00"
click at [909, 356] on section "Shift Instance Name* CSP 01#41 Location 30 65a 41 Department Community Resident…" at bounding box center [579, 328] width 820 height 486
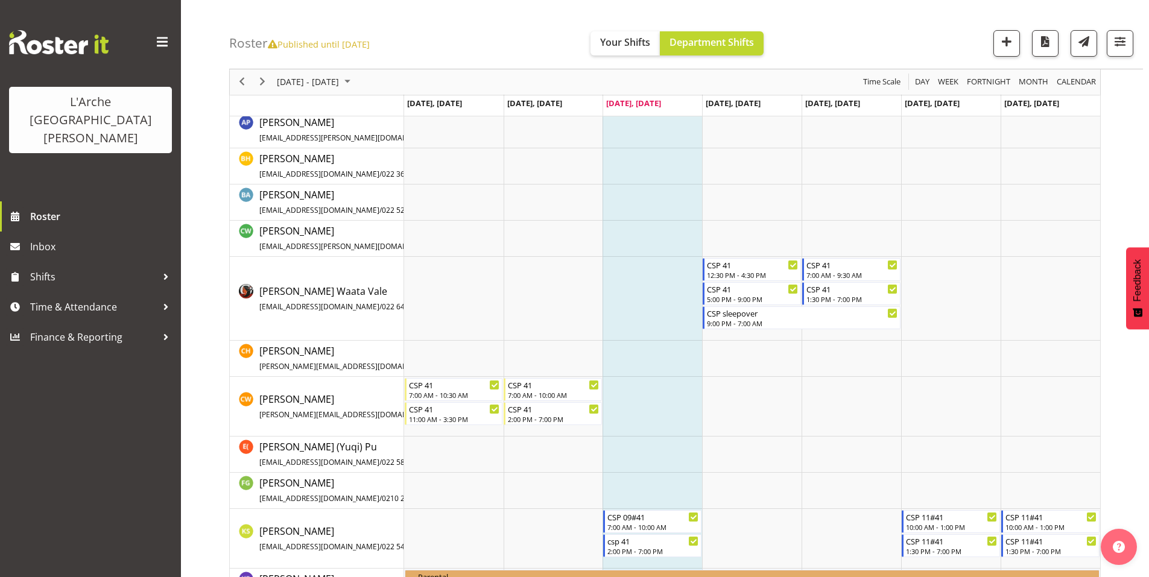
scroll to position [0, 0]
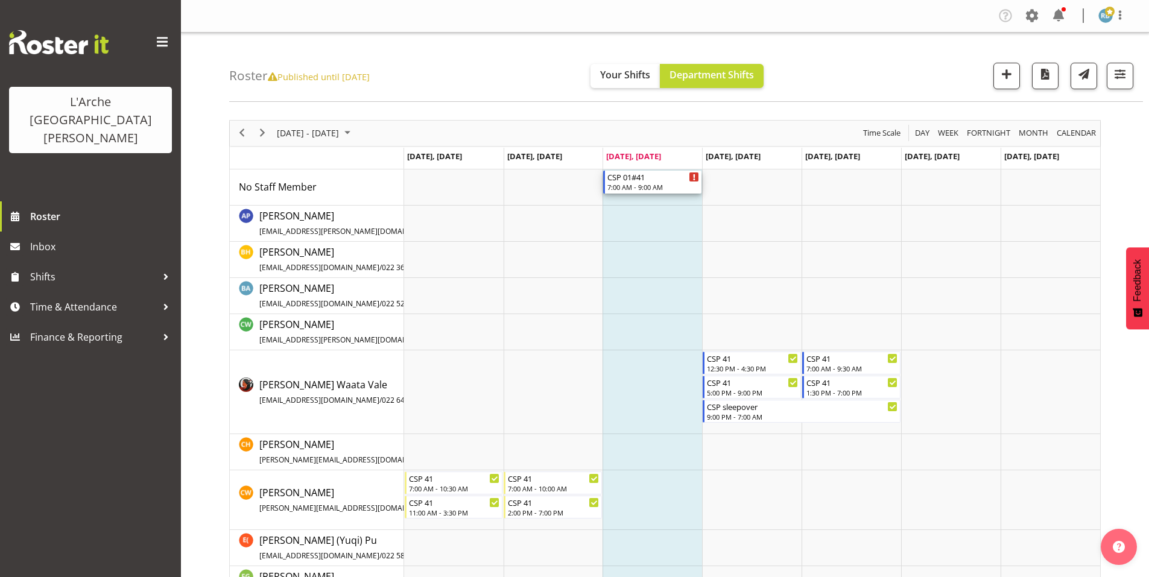
click at [638, 171] on div "CSP 01#41" at bounding box center [653, 177] width 92 height 12
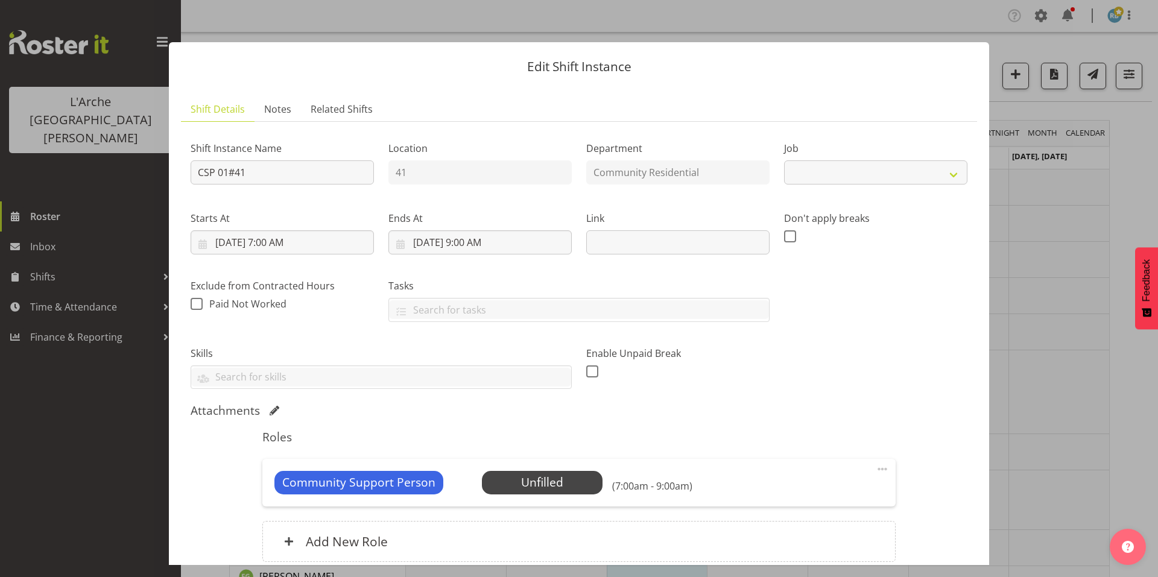
select select "2"
click at [497, 474] on span "Select Employee" at bounding box center [542, 482] width 90 height 17
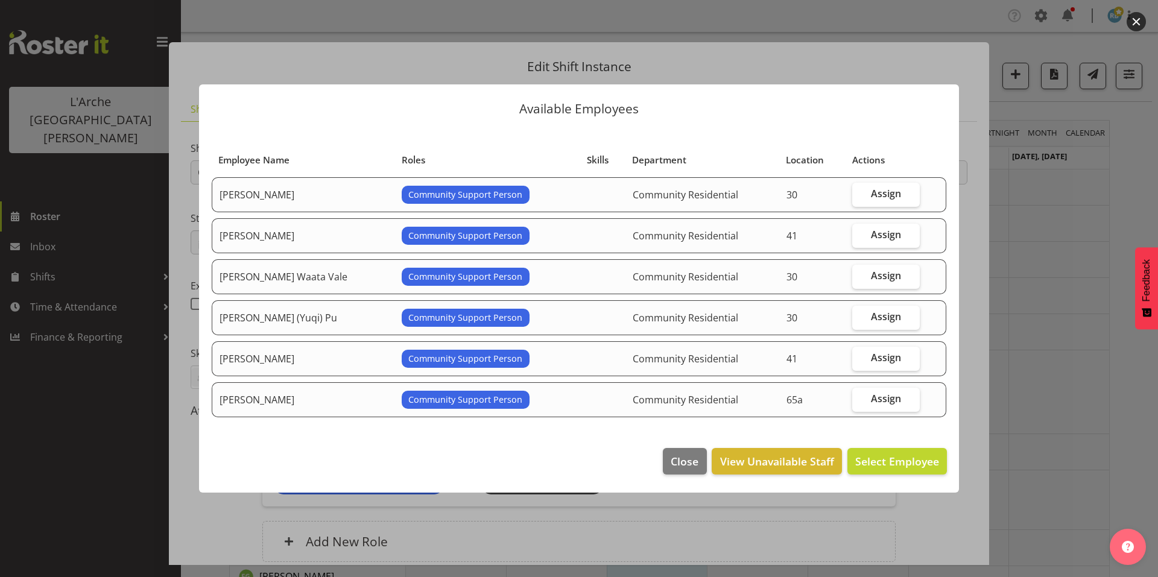
click at [1083, 242] on div at bounding box center [579, 288] width 1158 height 577
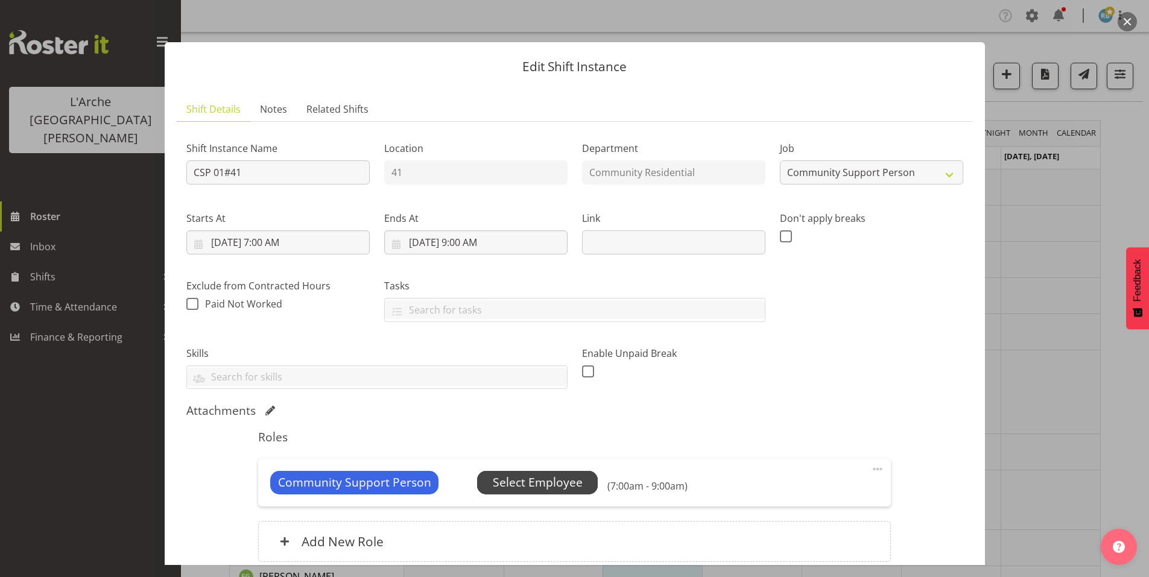
click at [503, 474] on span "Select Employee" at bounding box center [538, 482] width 90 height 17
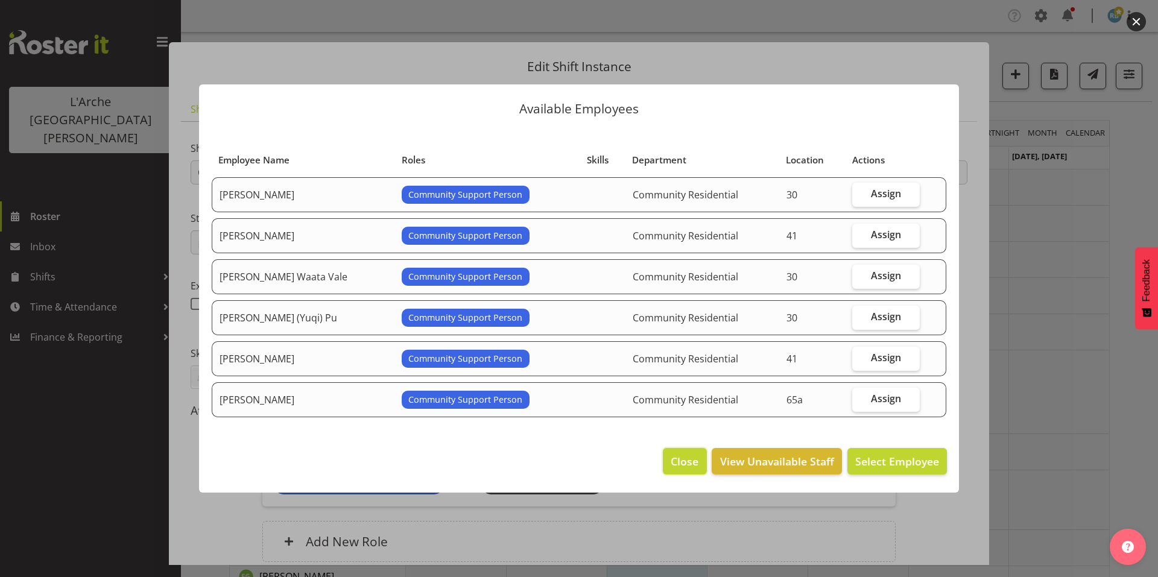
click at [698, 454] on span "Close" at bounding box center [685, 462] width 28 height 16
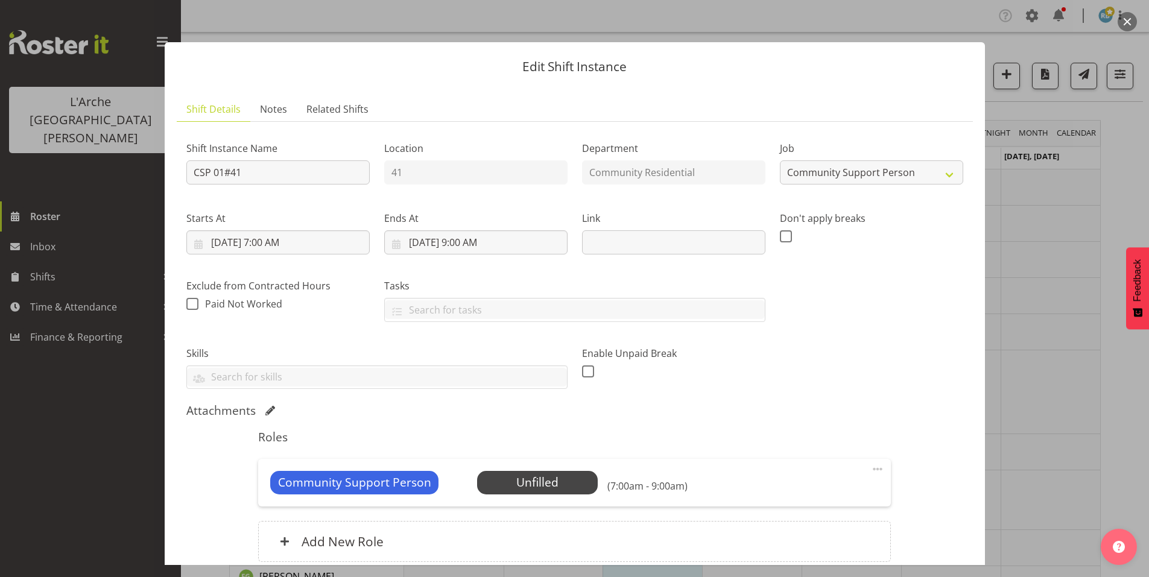
click at [1120, 378] on div at bounding box center [574, 288] width 1149 height 577
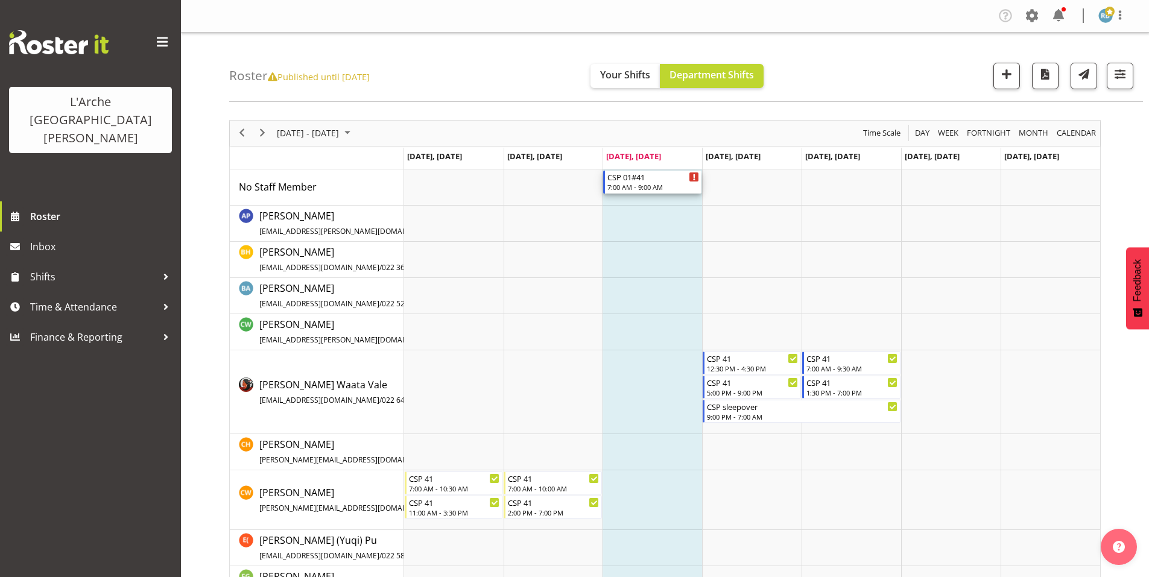
click at [645, 182] on div "7:00 AM - 9:00 AM" at bounding box center [653, 187] width 92 height 10
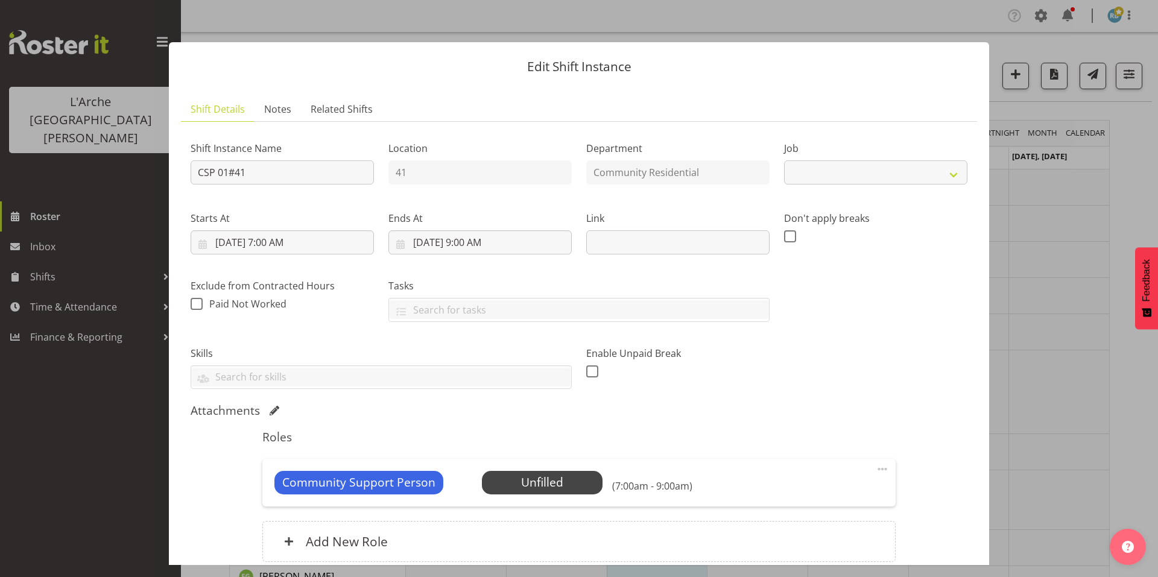
select select "2"
click at [1142, 146] on div at bounding box center [579, 288] width 1158 height 577
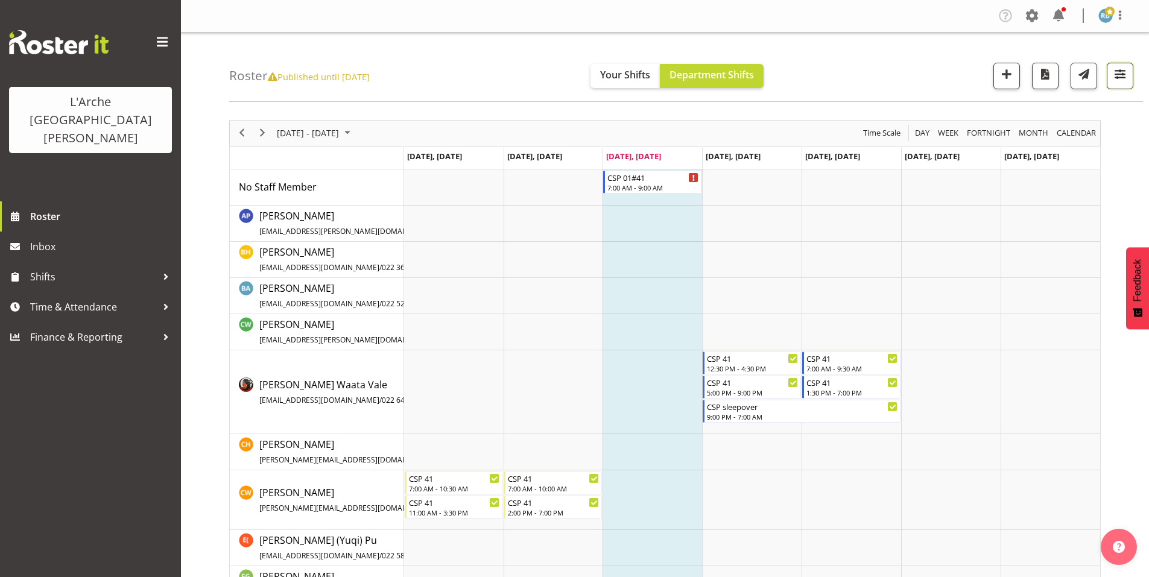
click at [1123, 77] on span "button" at bounding box center [1120, 74] width 16 height 16
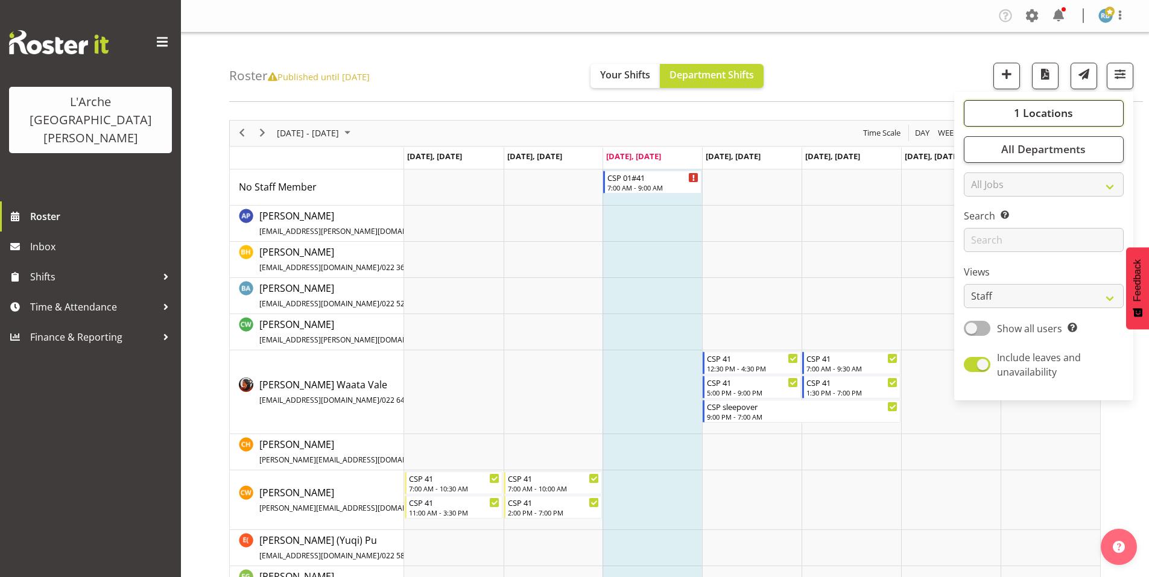
click at [1055, 106] on span "1 Locations" at bounding box center [1043, 113] width 59 height 14
drag, startPoint x: 998, startPoint y: 181, endPoint x: 1000, endPoint y: 165, distance: 15.8
click at [1000, 166] on section "20 30 41 5 56b 65a 73 Art and Music [GEOGRAPHIC_DATA] [PERSON_NAME] [GEOGRAPHIC…" at bounding box center [1044, 260] width 141 height 188
click at [983, 182] on span at bounding box center [979, 187] width 10 height 10
click at [981, 183] on input "30" at bounding box center [978, 187] width 8 height 8
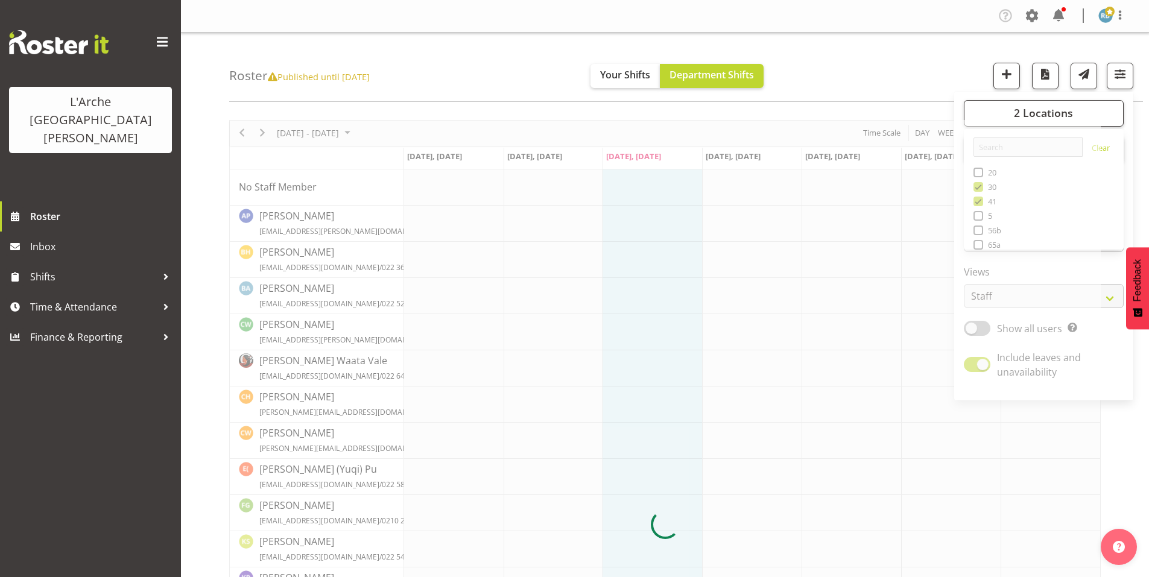
click at [998, 182] on div at bounding box center [665, 525] width 872 height 810
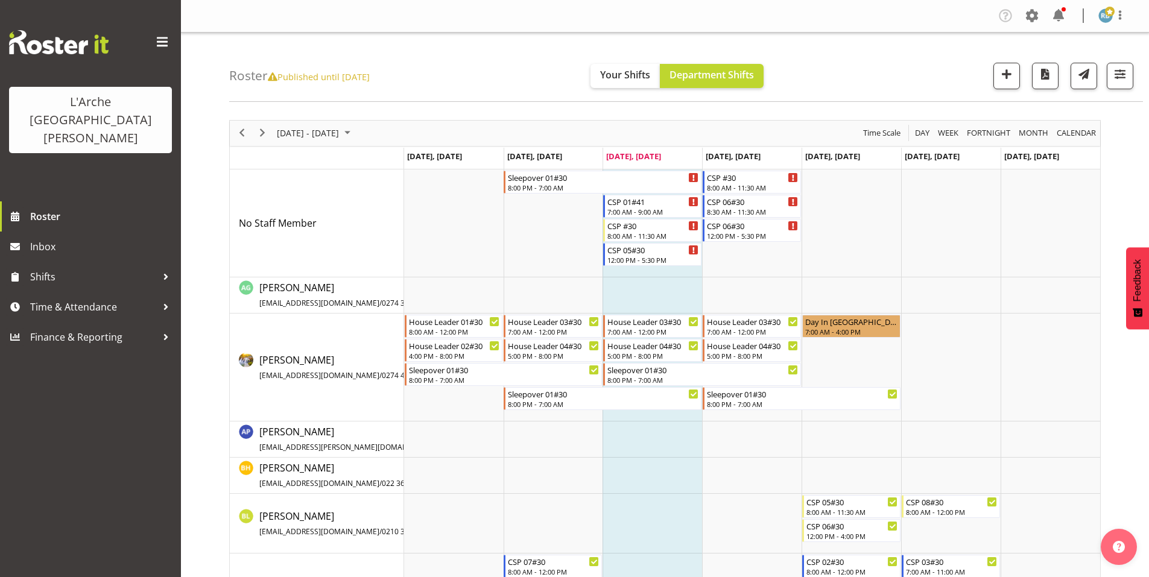
click at [897, 66] on div "Roster Published until [DATE] Your Shifts Department Shifts 2 Locations Clear 2…" at bounding box center [686, 67] width 914 height 69
drag, startPoint x: 942, startPoint y: 350, endPoint x: 1024, endPoint y: 180, distance: 188.6
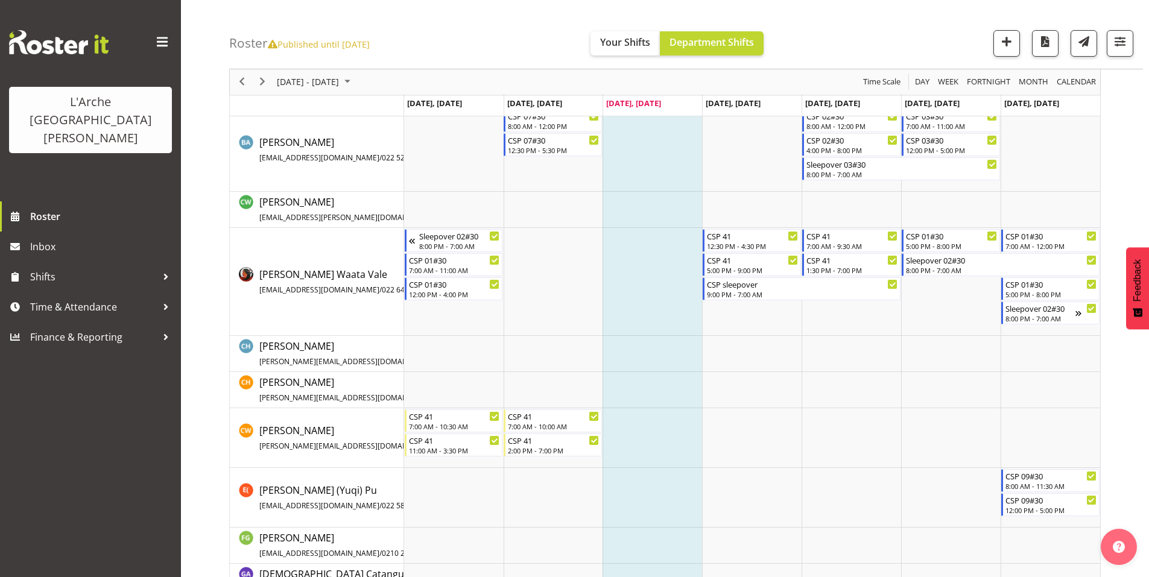
scroll to position [442, 0]
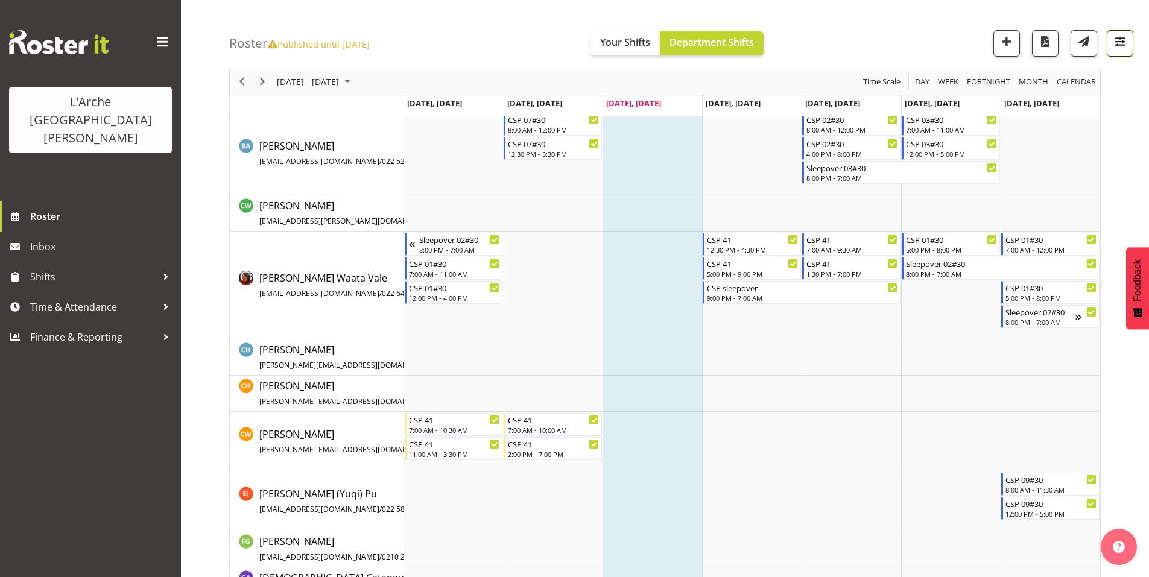
click at [1123, 42] on span "button" at bounding box center [1120, 42] width 16 height 16
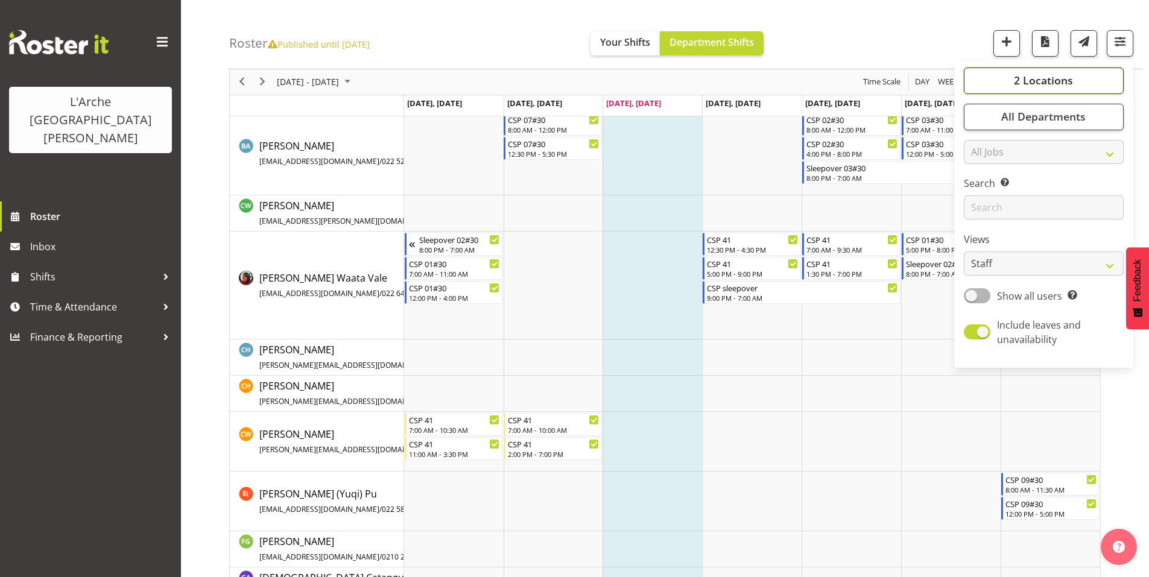
click at [1047, 78] on span "2 Locations" at bounding box center [1043, 81] width 59 height 14
click at [983, 150] on span at bounding box center [979, 155] width 10 height 10
click at [981, 151] on input "30" at bounding box center [978, 155] width 8 height 8
checkbox input "false"
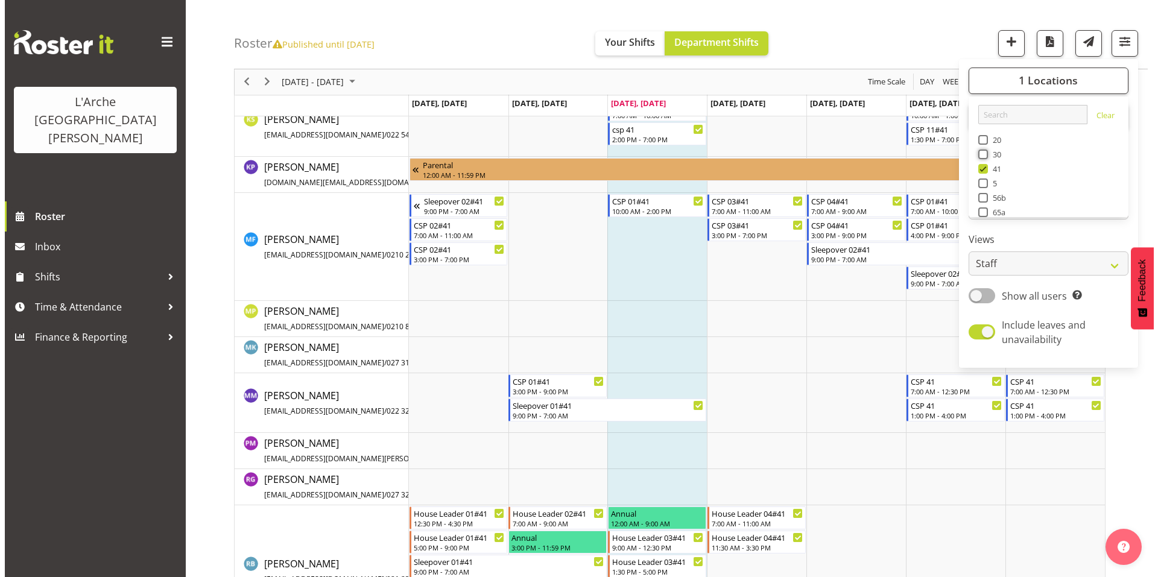
scroll to position [507, 0]
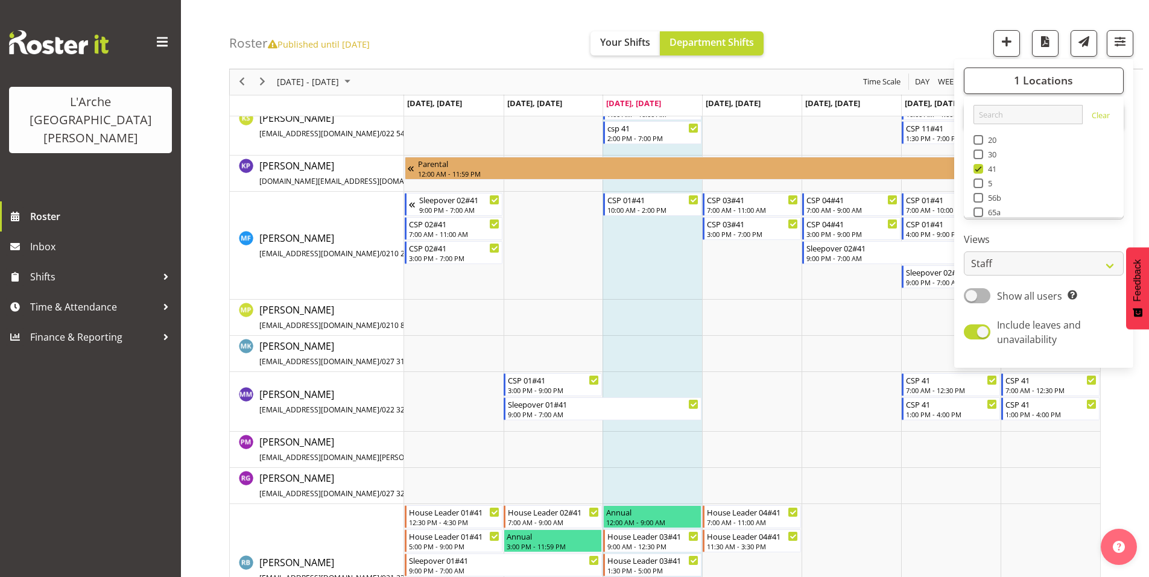
click at [638, 383] on td "Timeline Week of October 8, 2025" at bounding box center [653, 402] width 100 height 60
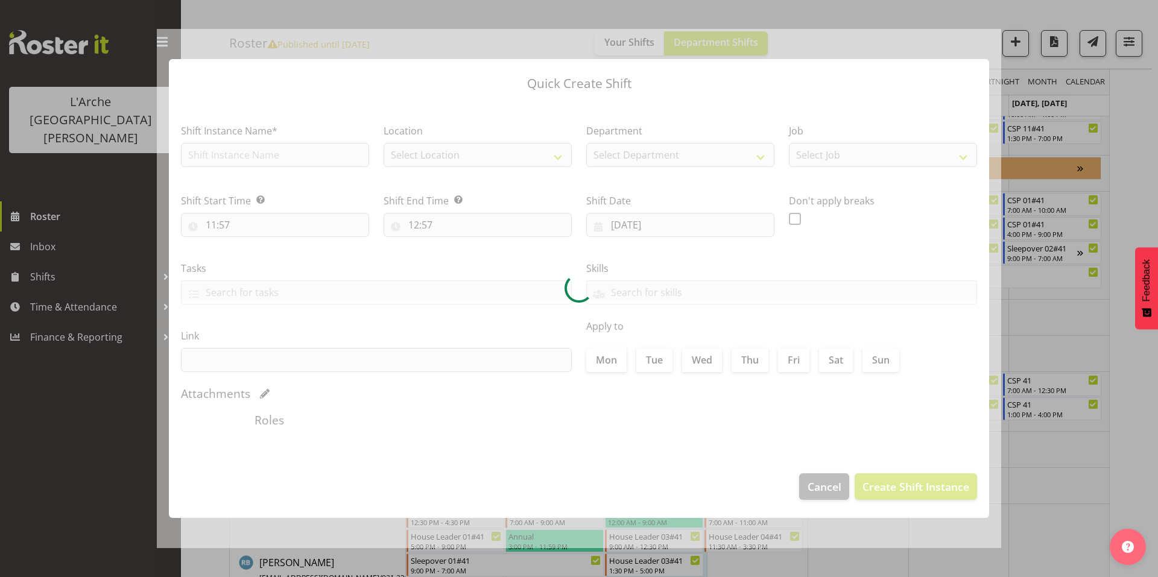
checkbox input "true"
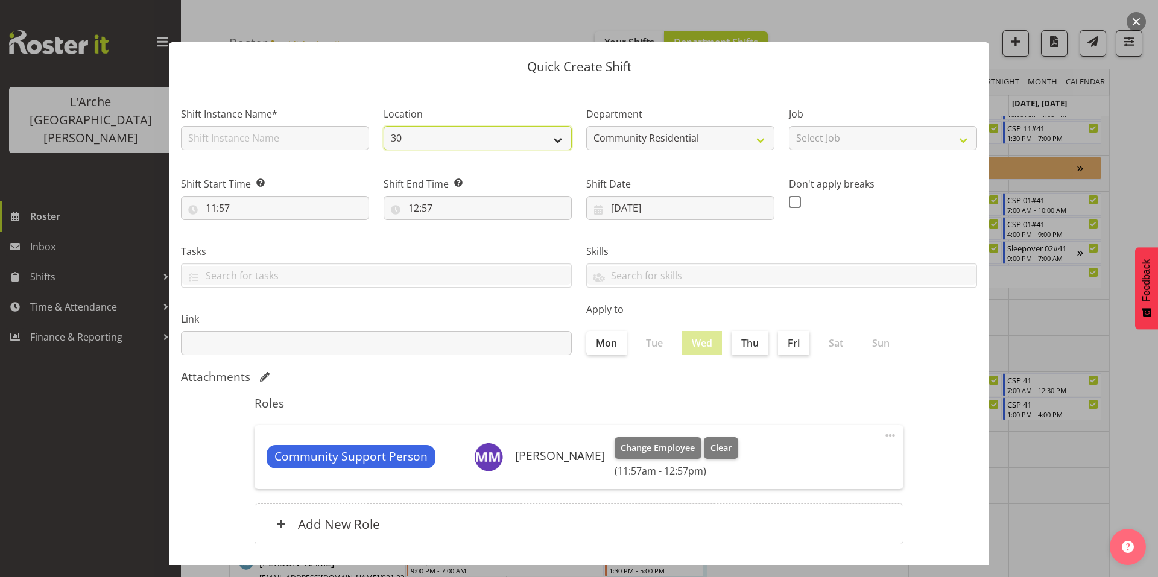
click at [403, 128] on select "30 65a 41" at bounding box center [478, 138] width 188 height 24
select select "15"
click at [384, 126] on select "30 65a 41" at bounding box center [478, 138] width 188 height 24
click at [306, 131] on input "text" at bounding box center [275, 138] width 188 height 24
type input "CSP 01#41"
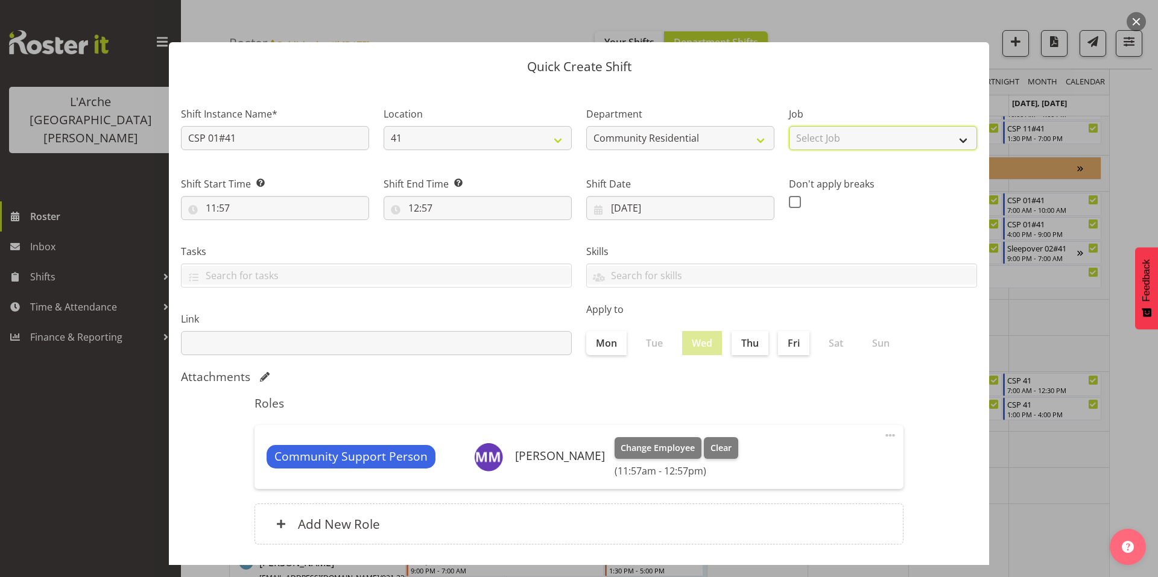
click at [829, 135] on select "Select Job Accounts Admin Art Coordinator Community Leader Community Support Pe…" at bounding box center [883, 138] width 188 height 24
select select "2"
click at [789, 126] on select "Select Job Accounts Admin Art Coordinator Community Leader Community Support Pe…" at bounding box center [883, 138] width 188 height 24
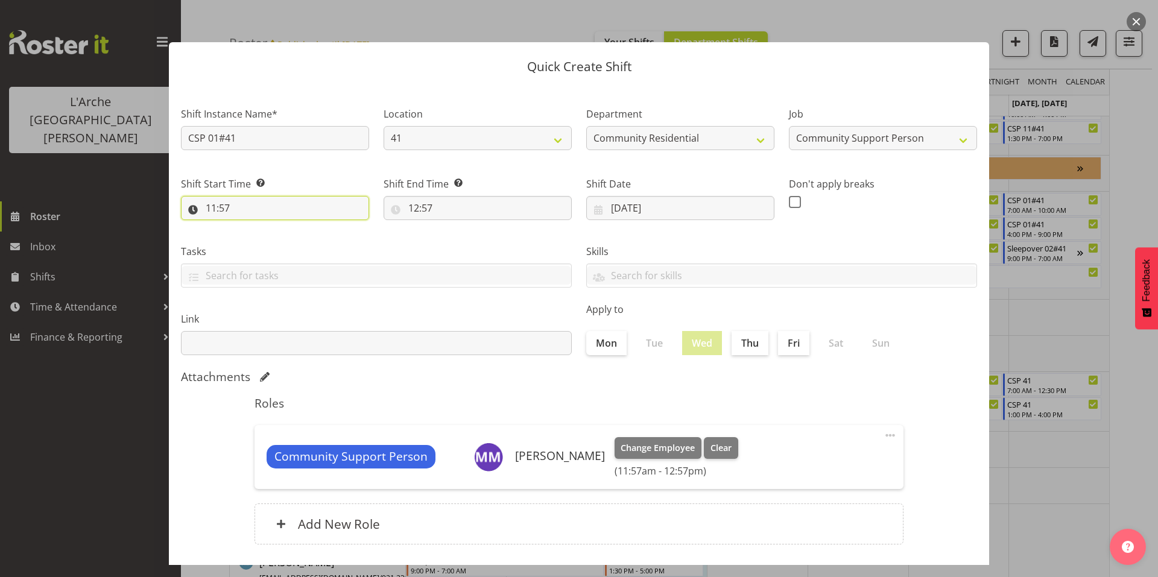
click at [273, 196] on input "11:57" at bounding box center [275, 208] width 188 height 24
click at [265, 227] on select "00 01 02 03 04 05 06 07 08 09 10 11 12 13 14 15 16 17 18 19 20 21 22 23" at bounding box center [263, 239] width 27 height 24
